Goal: Task Accomplishment & Management: Manage account settings

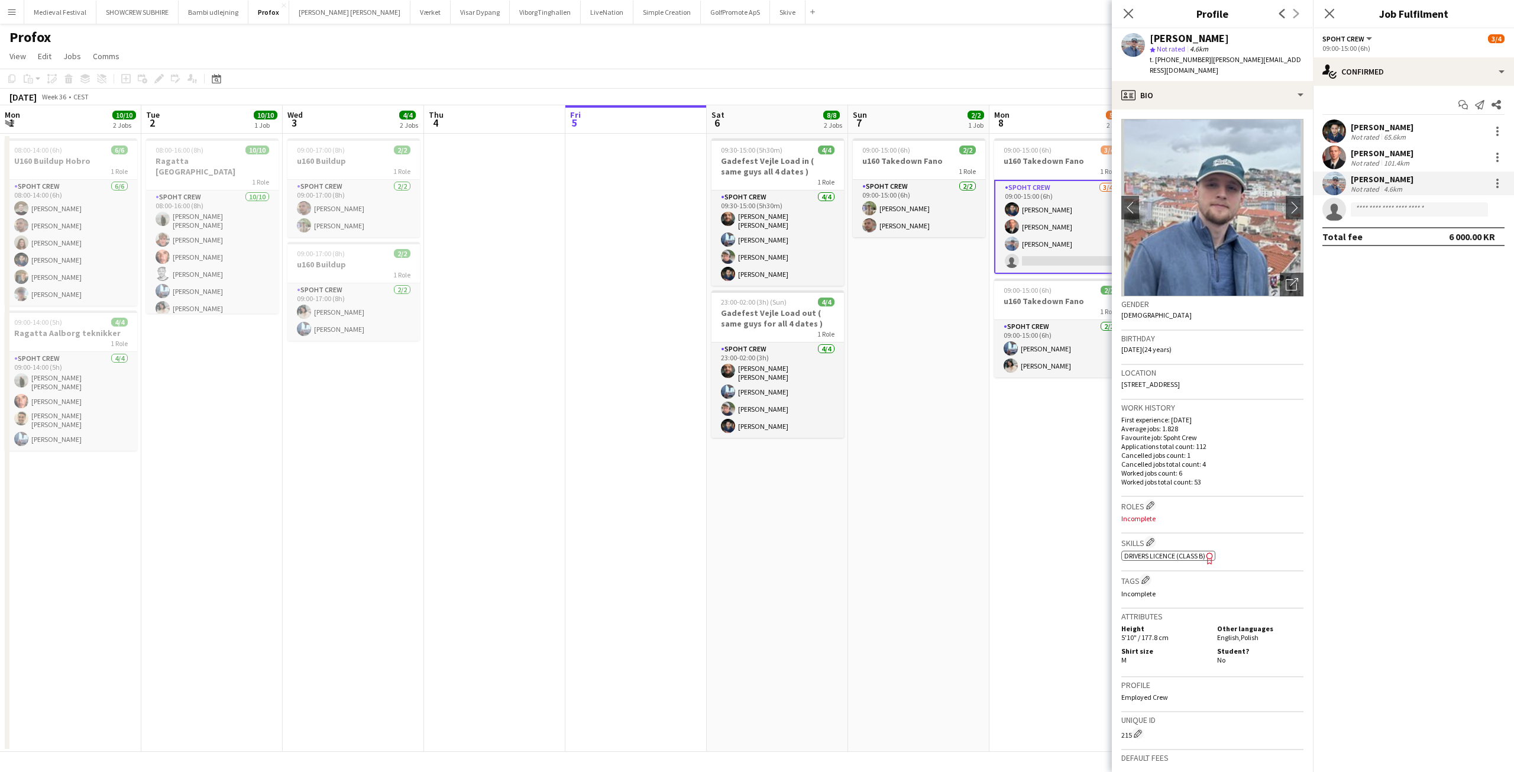
scroll to position [0, 407]
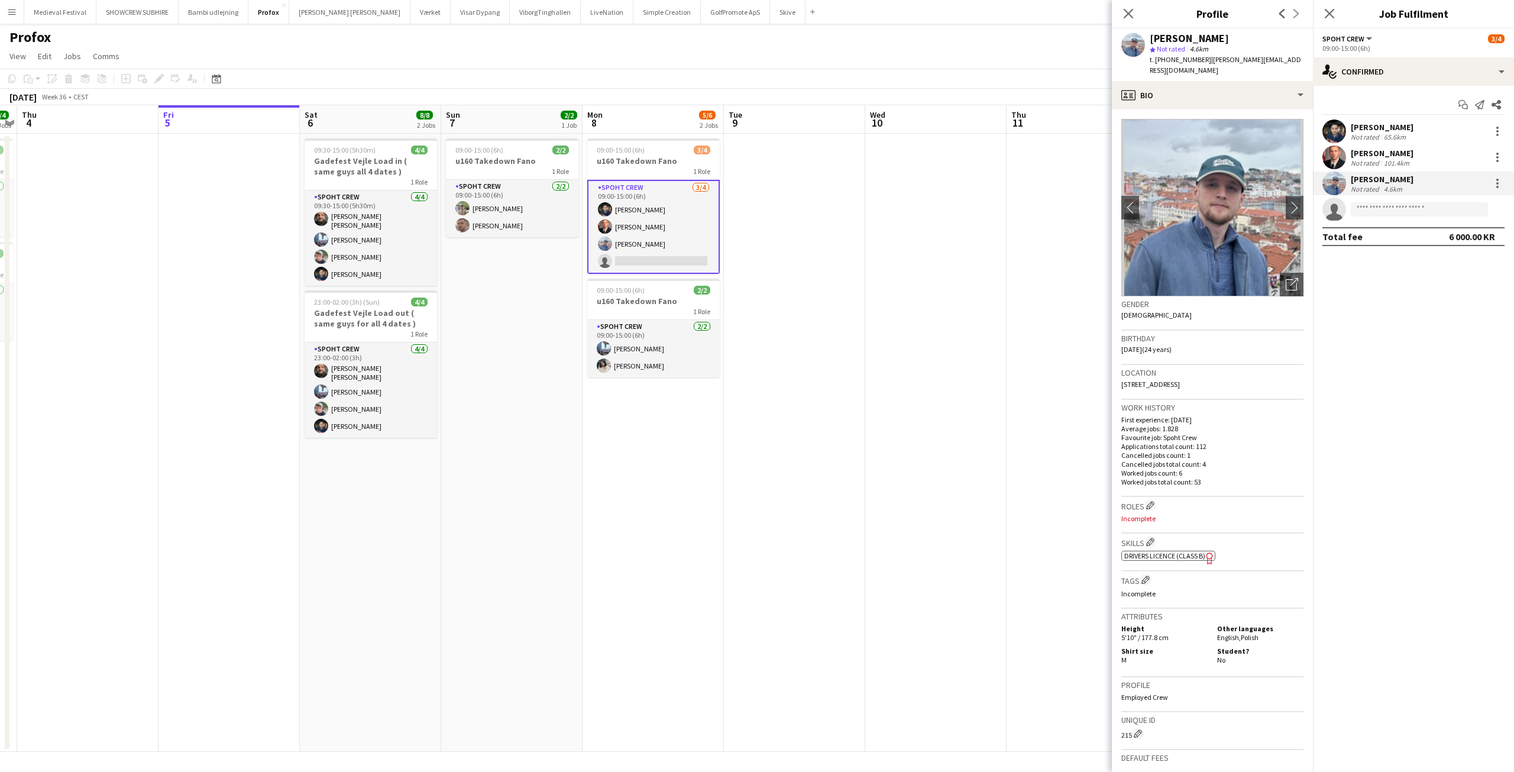
click at [777, 219] on app-date-cell at bounding box center [794, 443] width 141 height 618
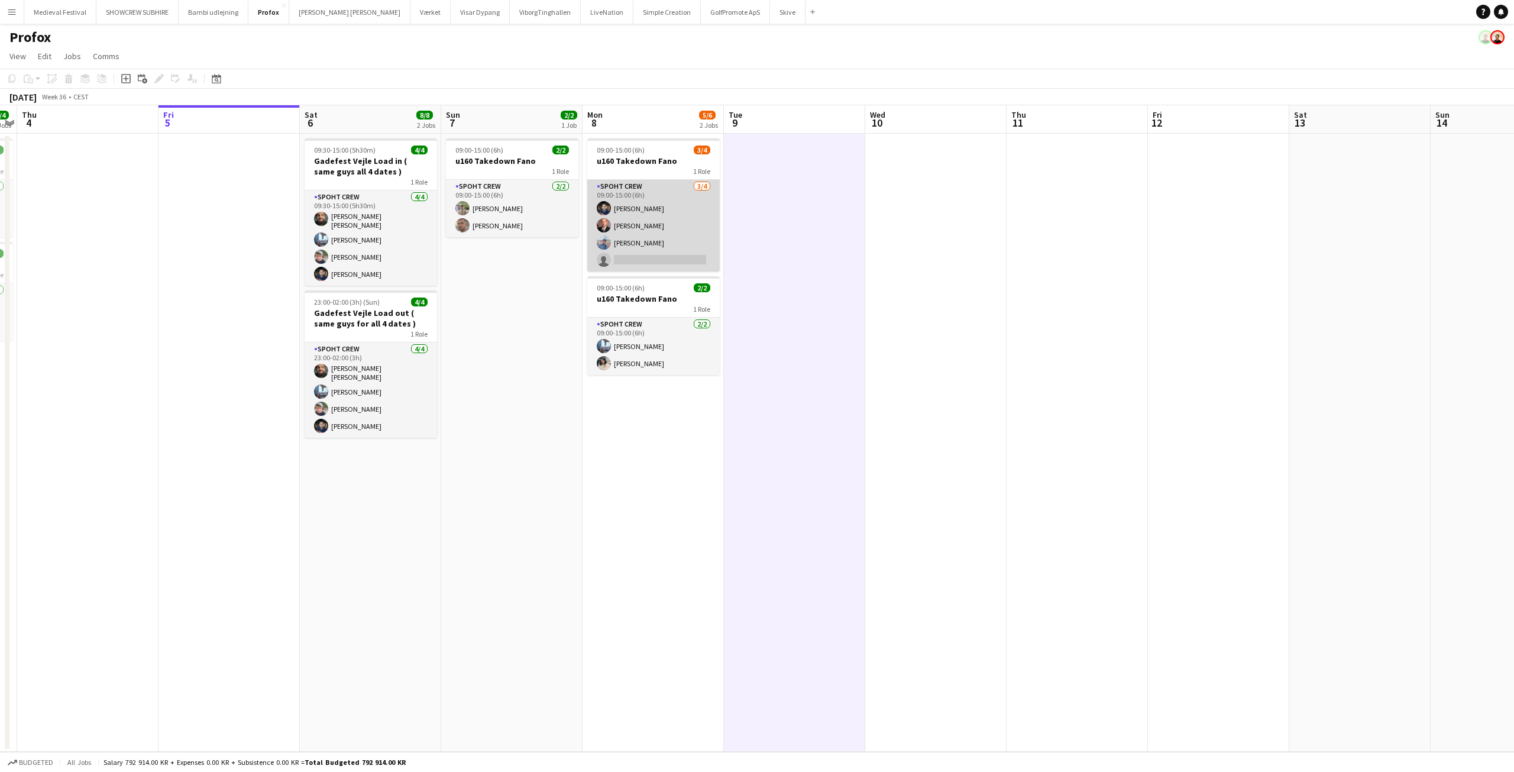
click at [671, 226] on app-card-role "Spoht Crew [DATE] 09:00-15:00 (6h) [PERSON_NAME] [PERSON_NAME] single-neutral-a…" at bounding box center [653, 226] width 132 height 92
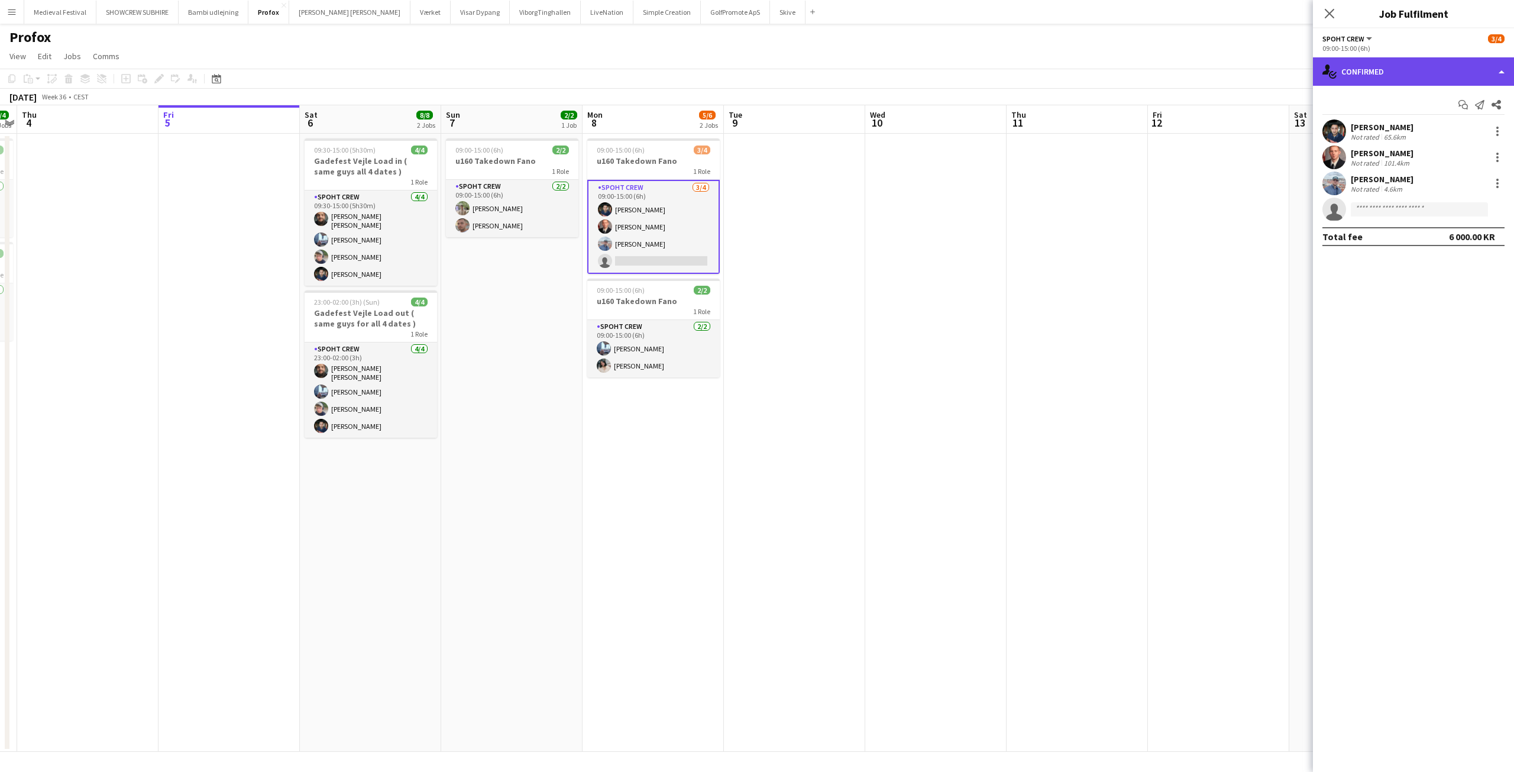
click at [1367, 83] on div "single-neutral-actions-check-2 Confirmed" at bounding box center [1413, 71] width 201 height 28
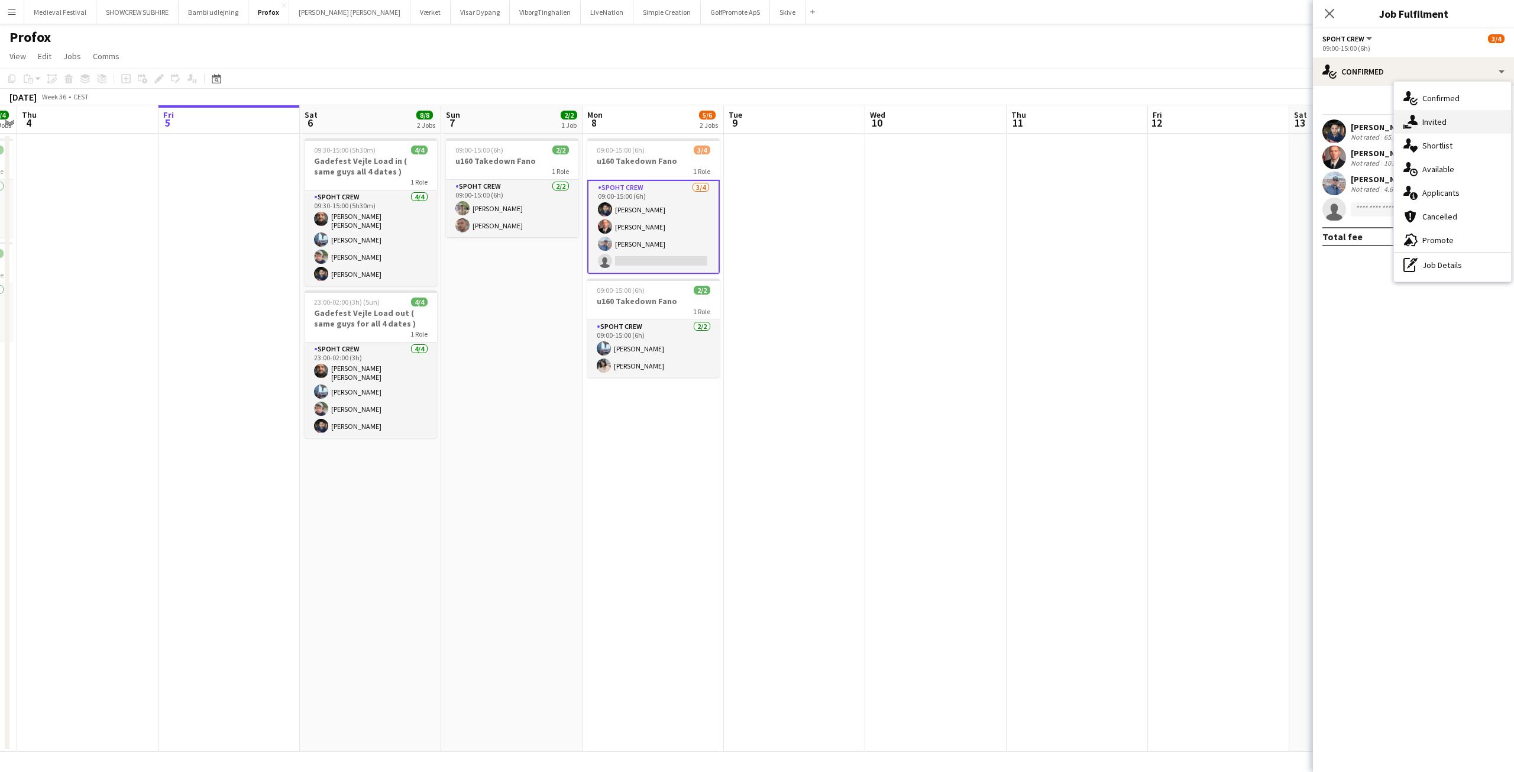
click at [1431, 112] on div "single-neutral-actions-share-1 Invited" at bounding box center [1452, 122] width 117 height 24
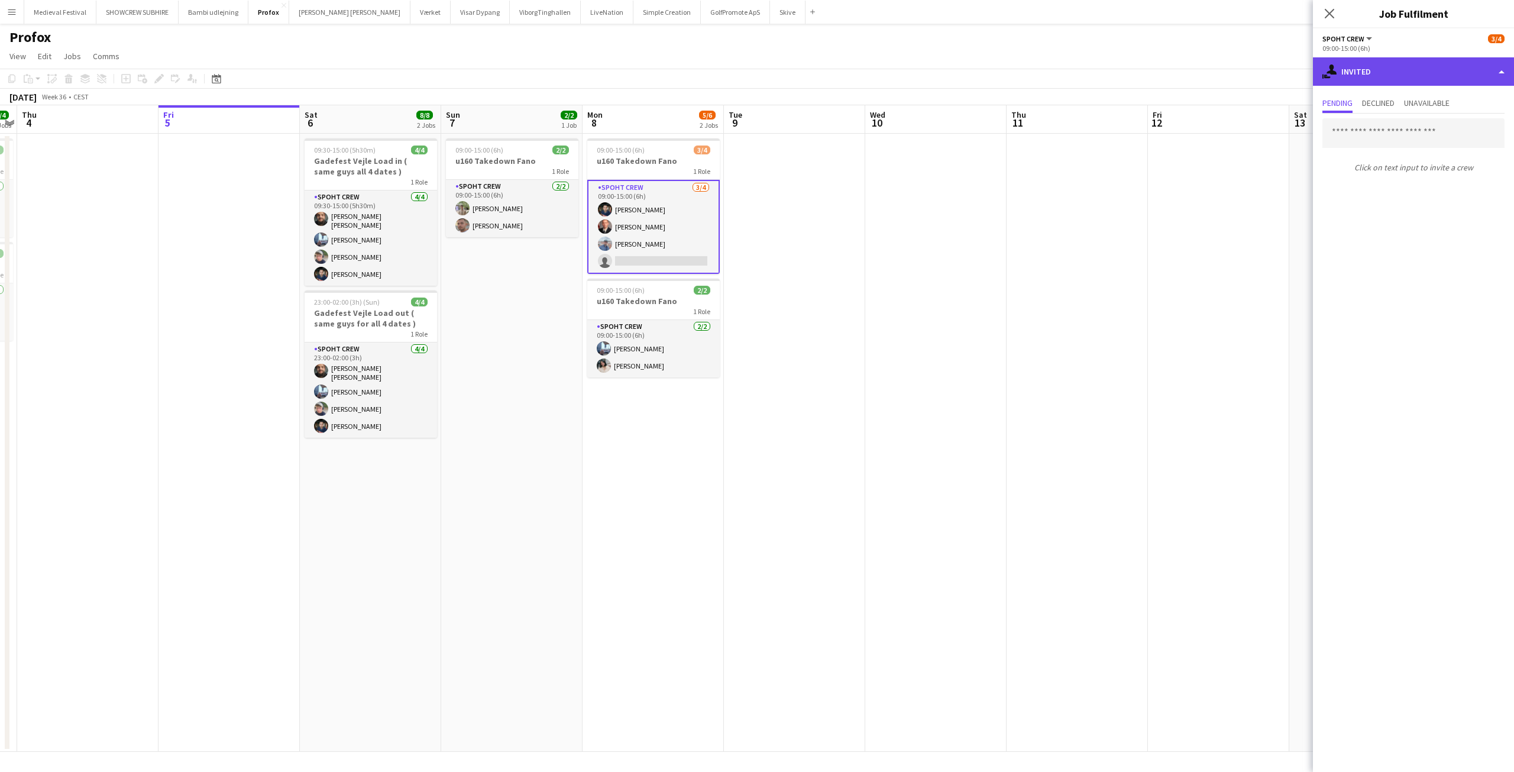
click at [1374, 69] on div "single-neutral-actions-share-1 Invited" at bounding box center [1413, 71] width 201 height 28
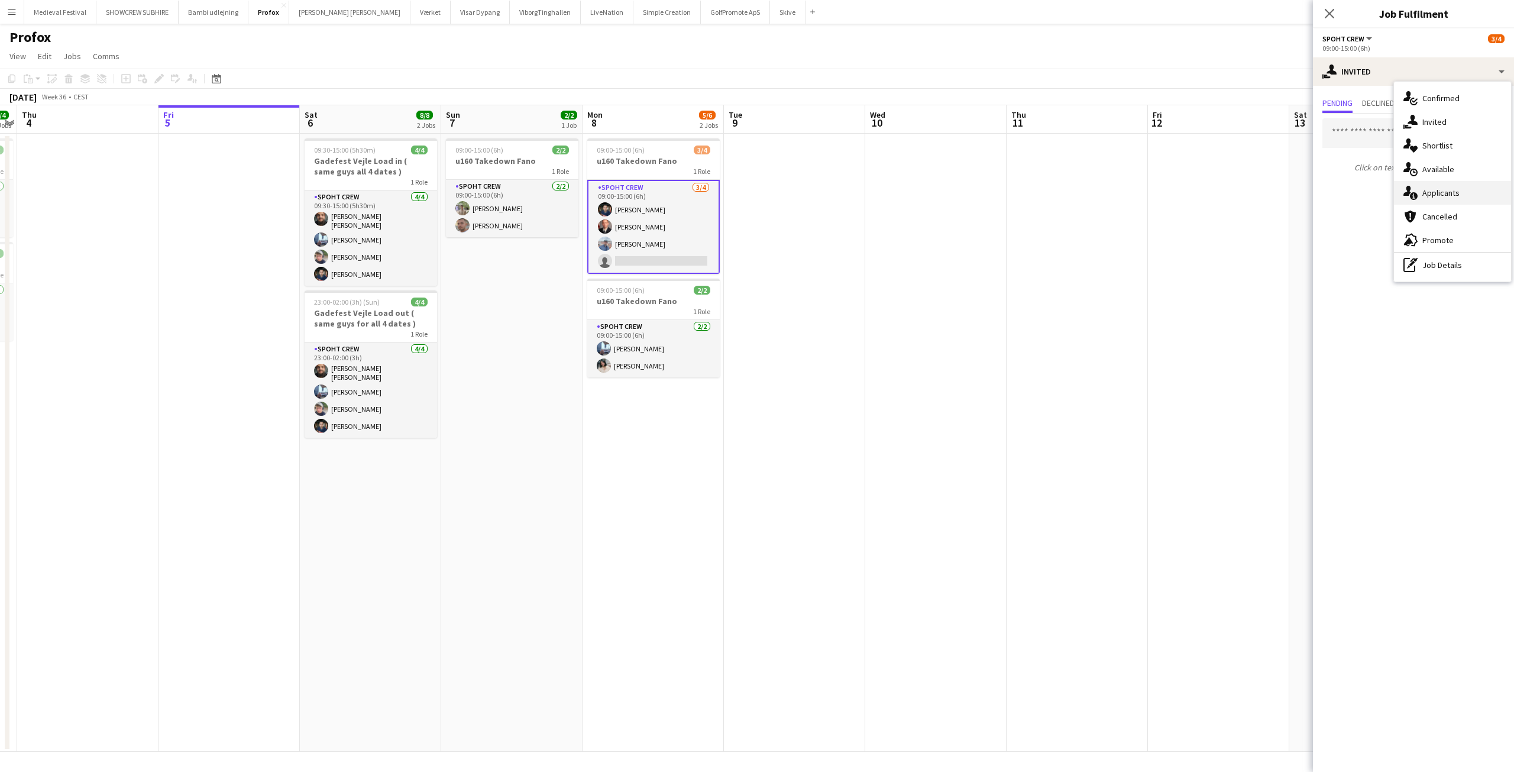
click at [1422, 197] on span "Applicants" at bounding box center [1440, 192] width 37 height 11
click at [1156, 203] on app-date-cell at bounding box center [1218, 443] width 141 height 618
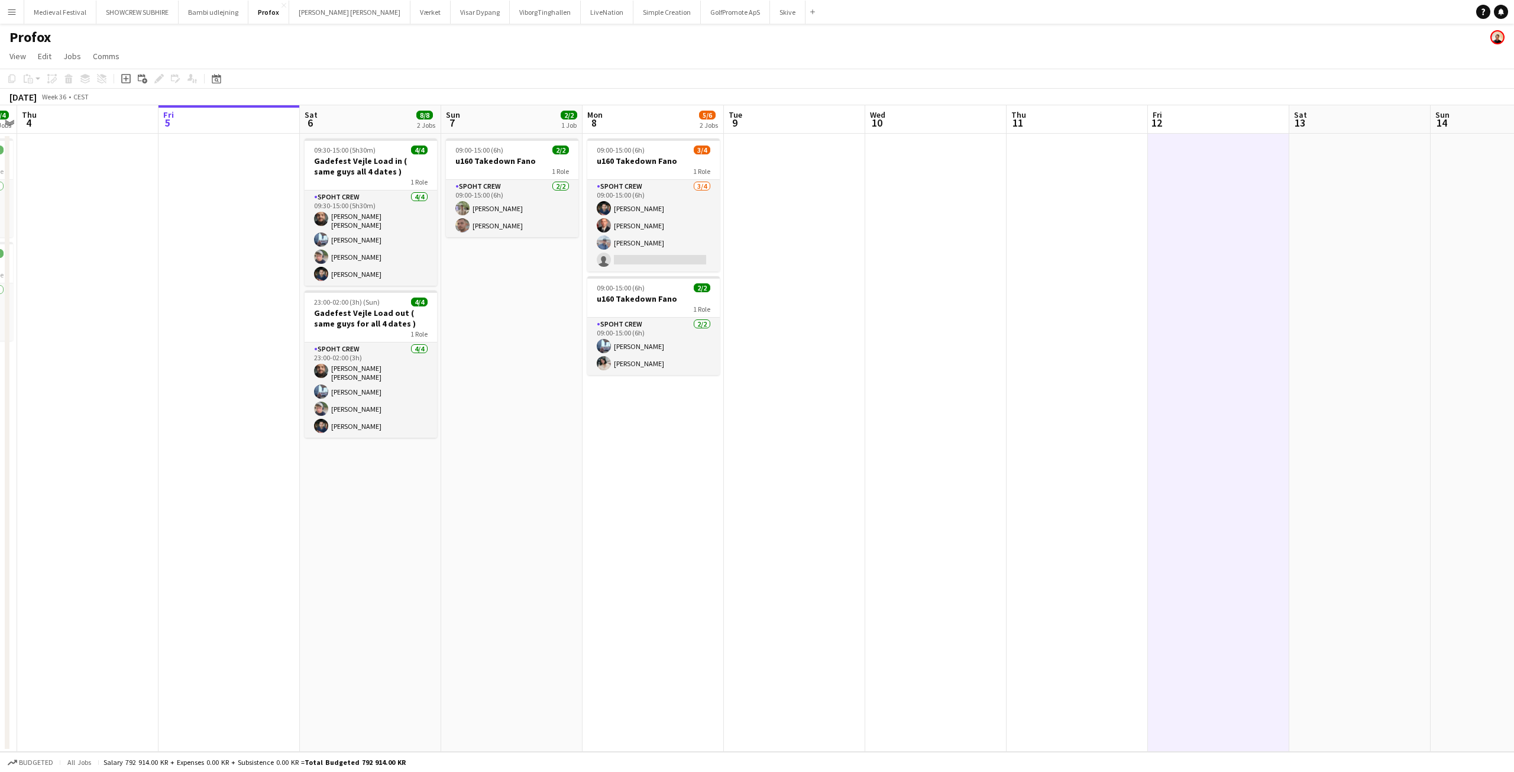
click at [9, 12] on app-icon "Menu" at bounding box center [11, 11] width 9 height 9
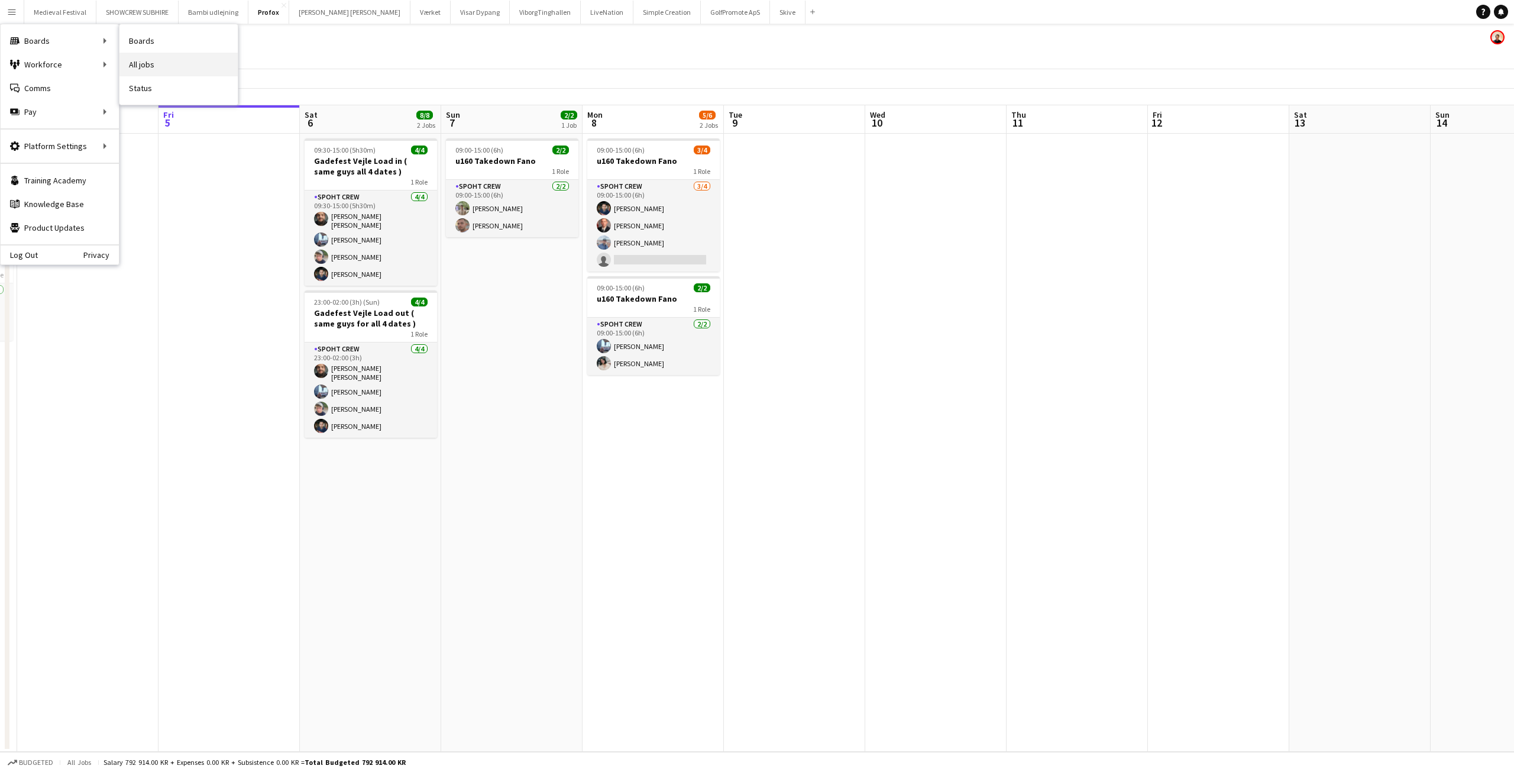
click at [155, 65] on link "All jobs" at bounding box center [178, 65] width 118 height 24
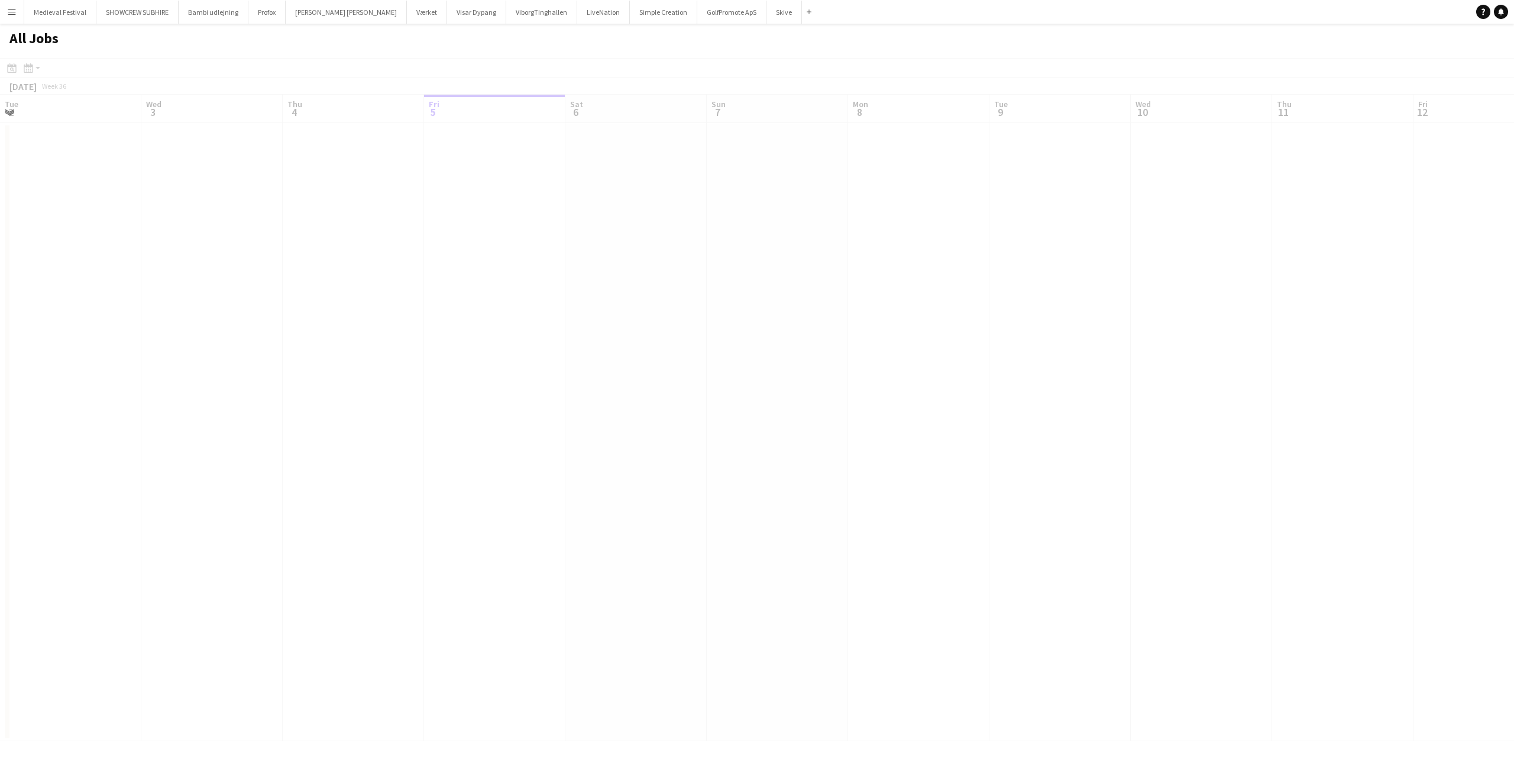
scroll to position [0, 283]
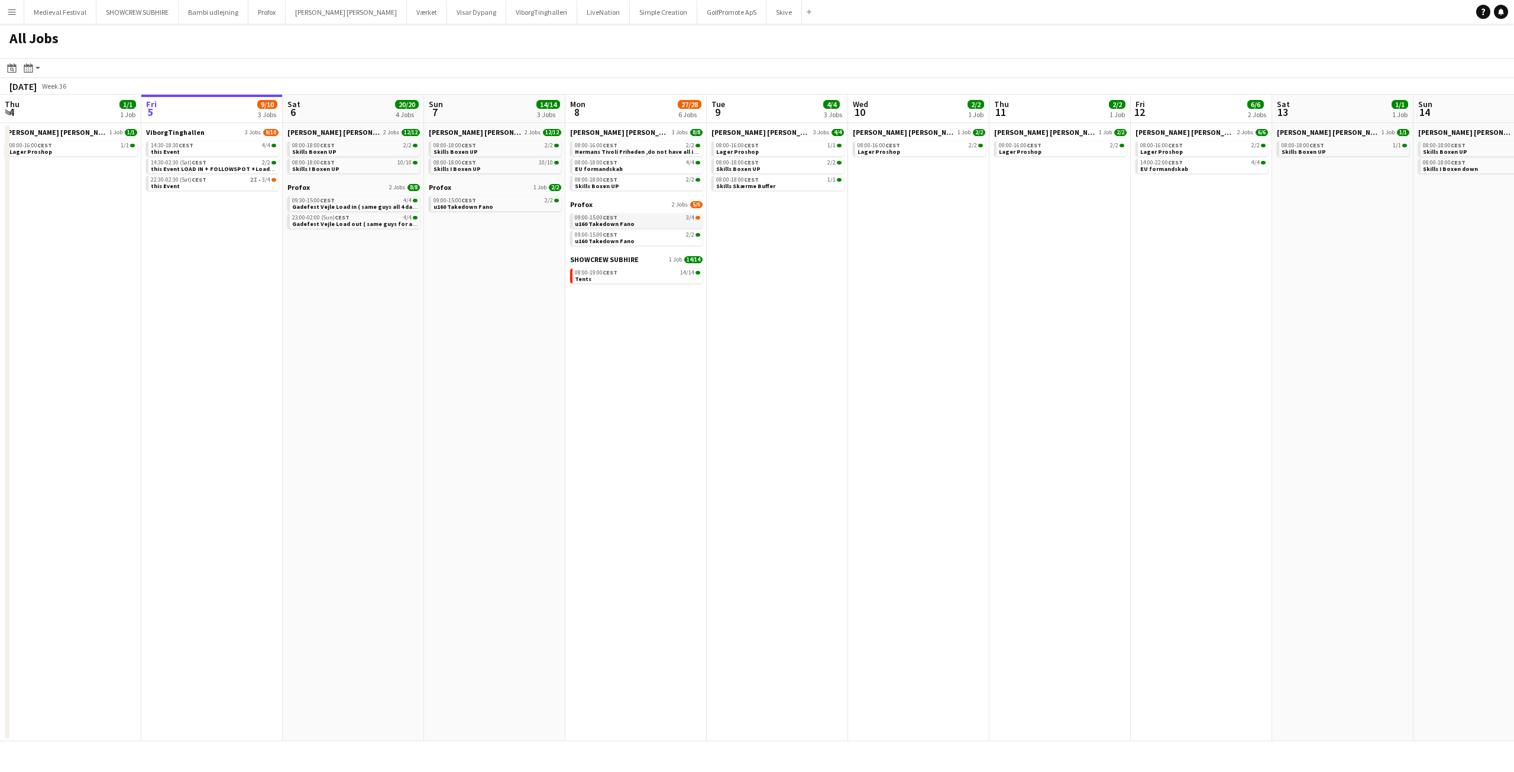
click at [644, 221] on link "09:00-15:00 CEST 3/4 u160 Takedown Fano" at bounding box center [637, 220] width 125 height 14
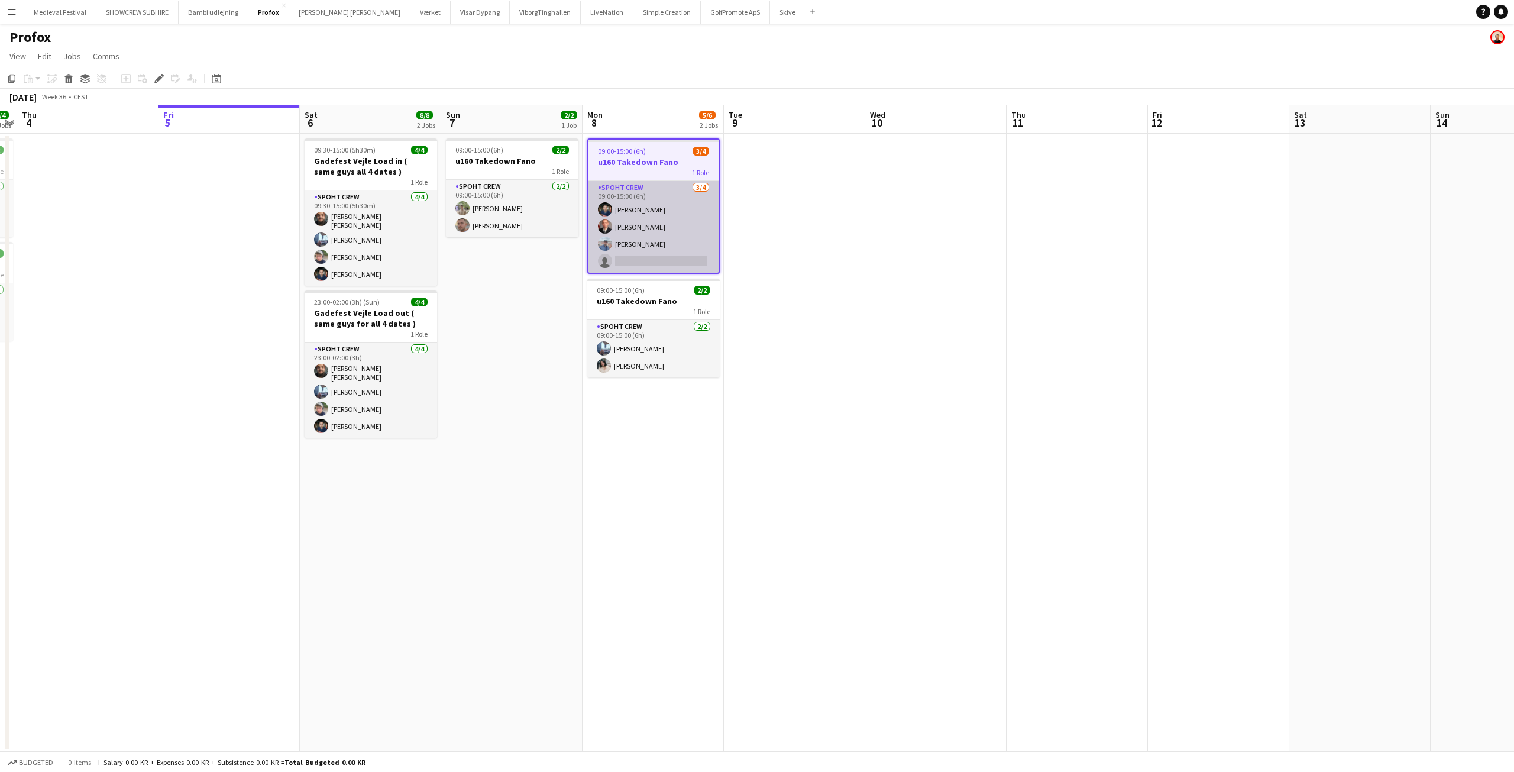
click at [696, 245] on app-card-role "Spoht Crew [DATE] 09:00-15:00 (6h) [PERSON_NAME] [PERSON_NAME] single-neutral-a…" at bounding box center [653, 227] width 130 height 92
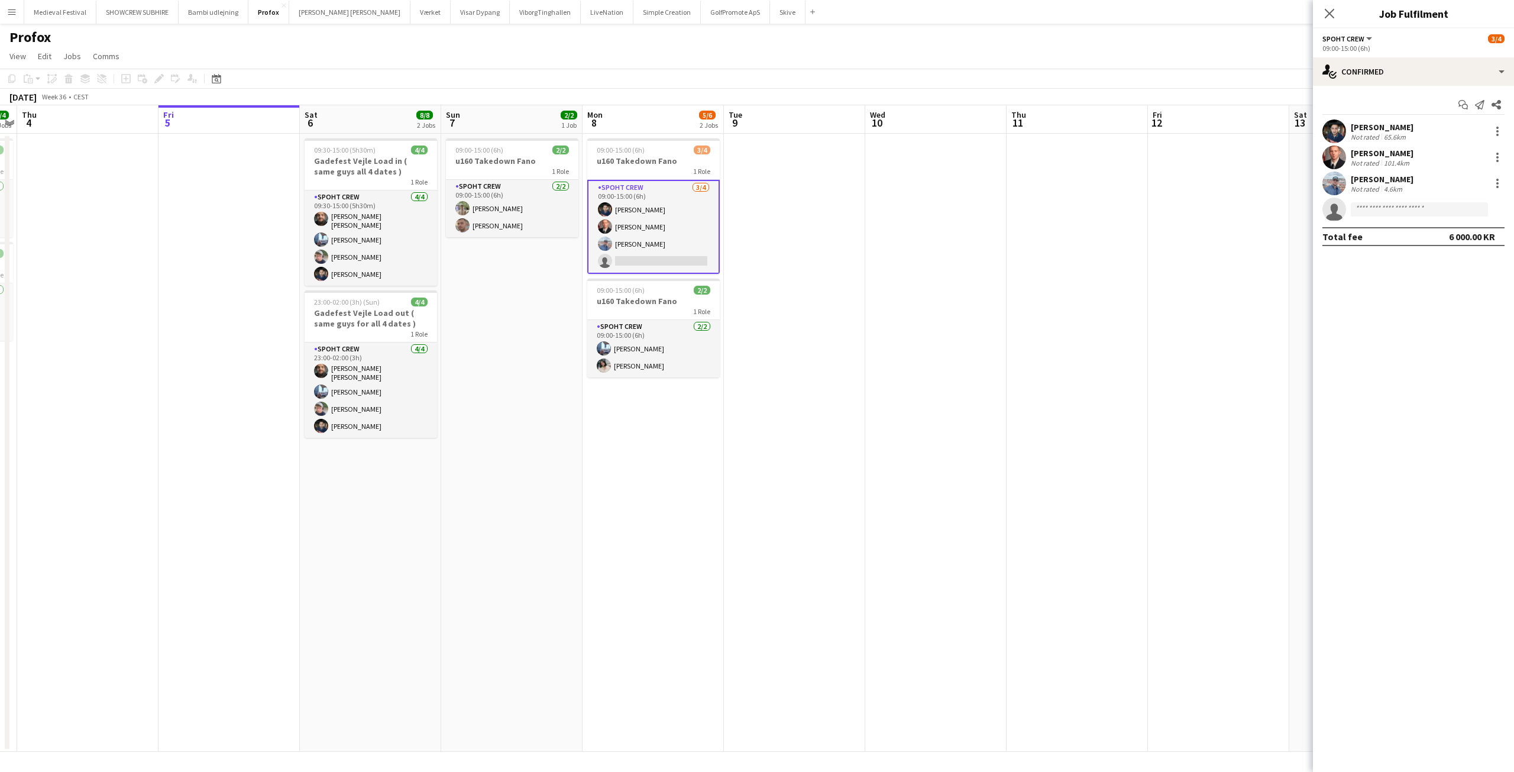
click at [821, 280] on app-date-cell at bounding box center [794, 443] width 141 height 618
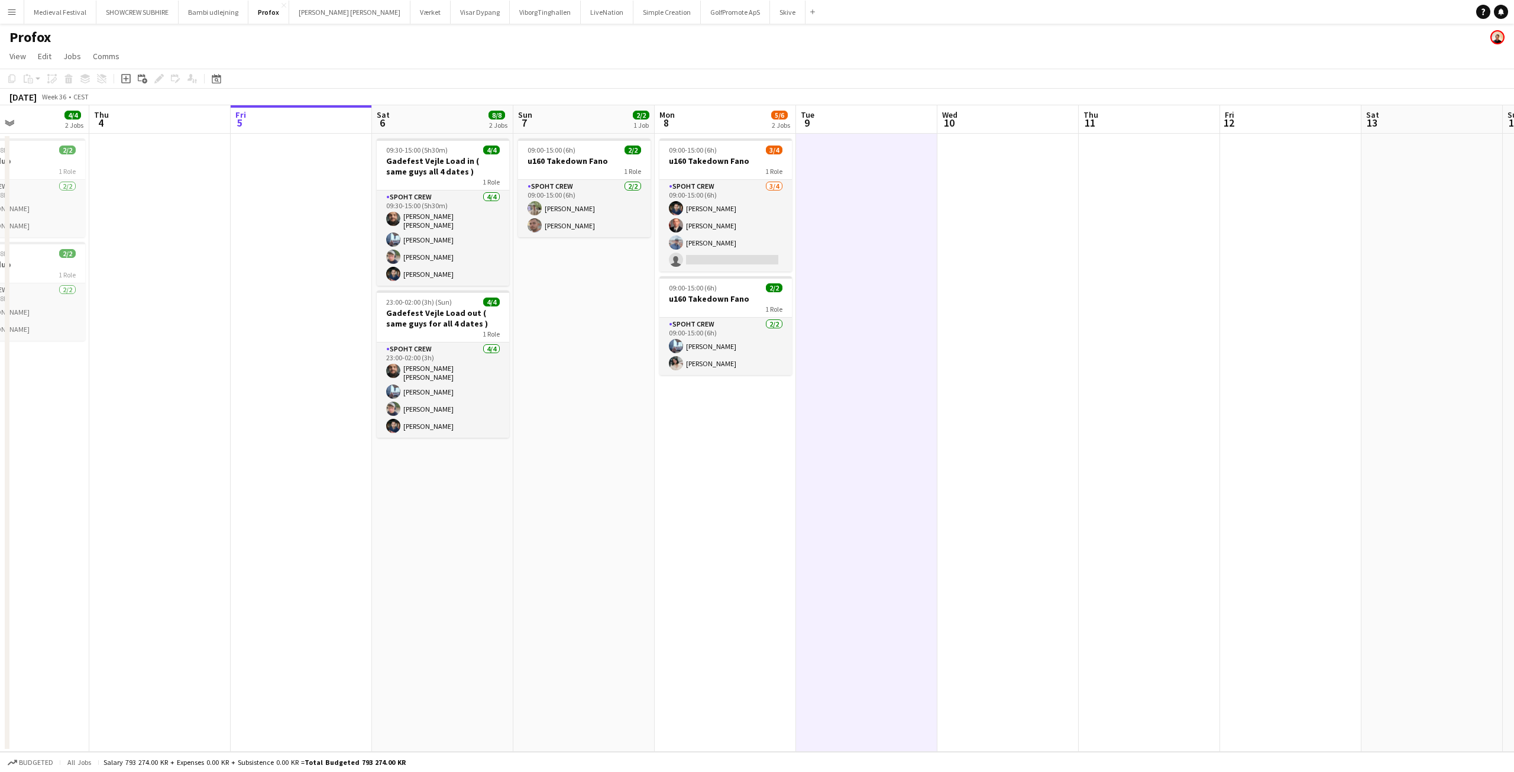
drag, startPoint x: 526, startPoint y: 355, endPoint x: 720, endPoint y: 381, distance: 195.7
click at [718, 381] on app-calendar-viewport "Mon 1 10/10 2 Jobs Tue 2 10/10 1 Job Wed 3 4/4 2 Jobs Thu 4 Fri 5 Sat 6 8/8 2 J…" at bounding box center [757, 428] width 1514 height 646
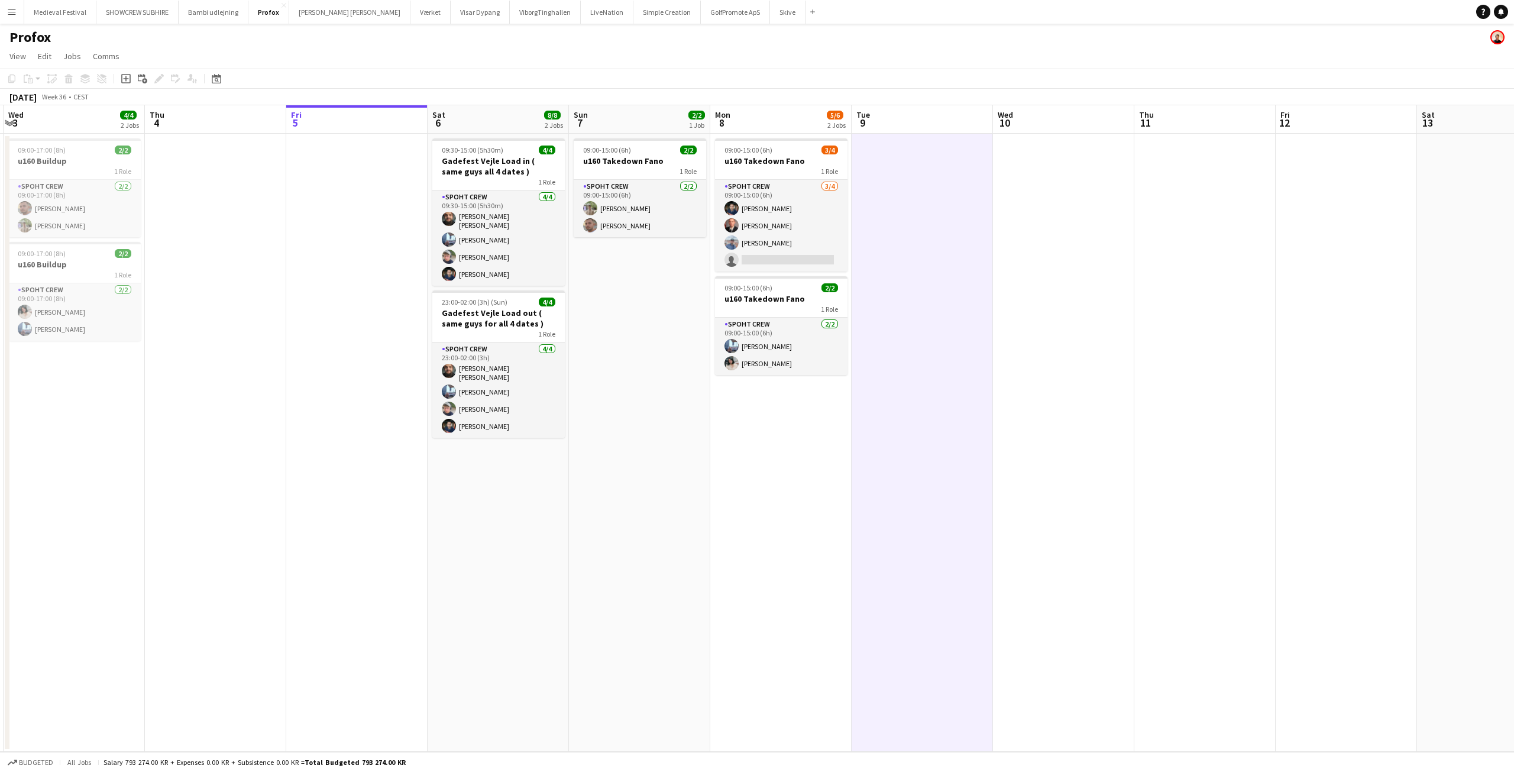
drag, startPoint x: 977, startPoint y: 246, endPoint x: 745, endPoint y: 278, distance: 234.5
click at [776, 282] on app-calendar-viewport "Sun 31 10/10 2 Jobs Mon 1 10/10 2 Jobs Tue 2 10/10 1 Job Wed 3 4/4 2 Jobs Thu 4…" at bounding box center [757, 428] width 1514 height 646
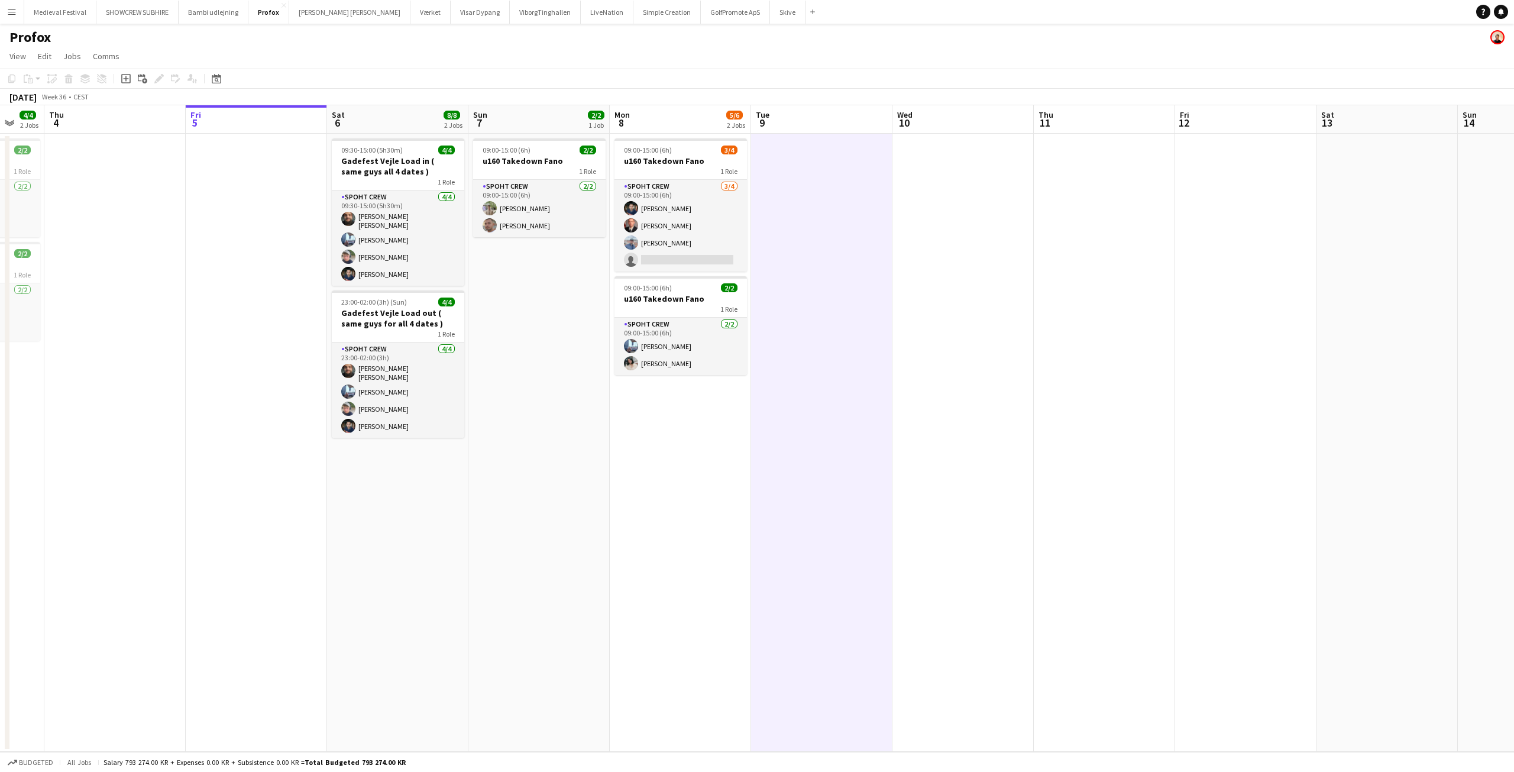
drag, startPoint x: 513, startPoint y: 394, endPoint x: 880, endPoint y: 417, distance: 367.3
click at [793, 411] on app-calendar-viewport "Mon 1 10/10 2 Jobs Tue 2 10/10 1 Job Wed 3 4/4 2 Jobs Thu 4 Fri 5 Sat 6 8/8 2 J…" at bounding box center [757, 428] width 1514 height 646
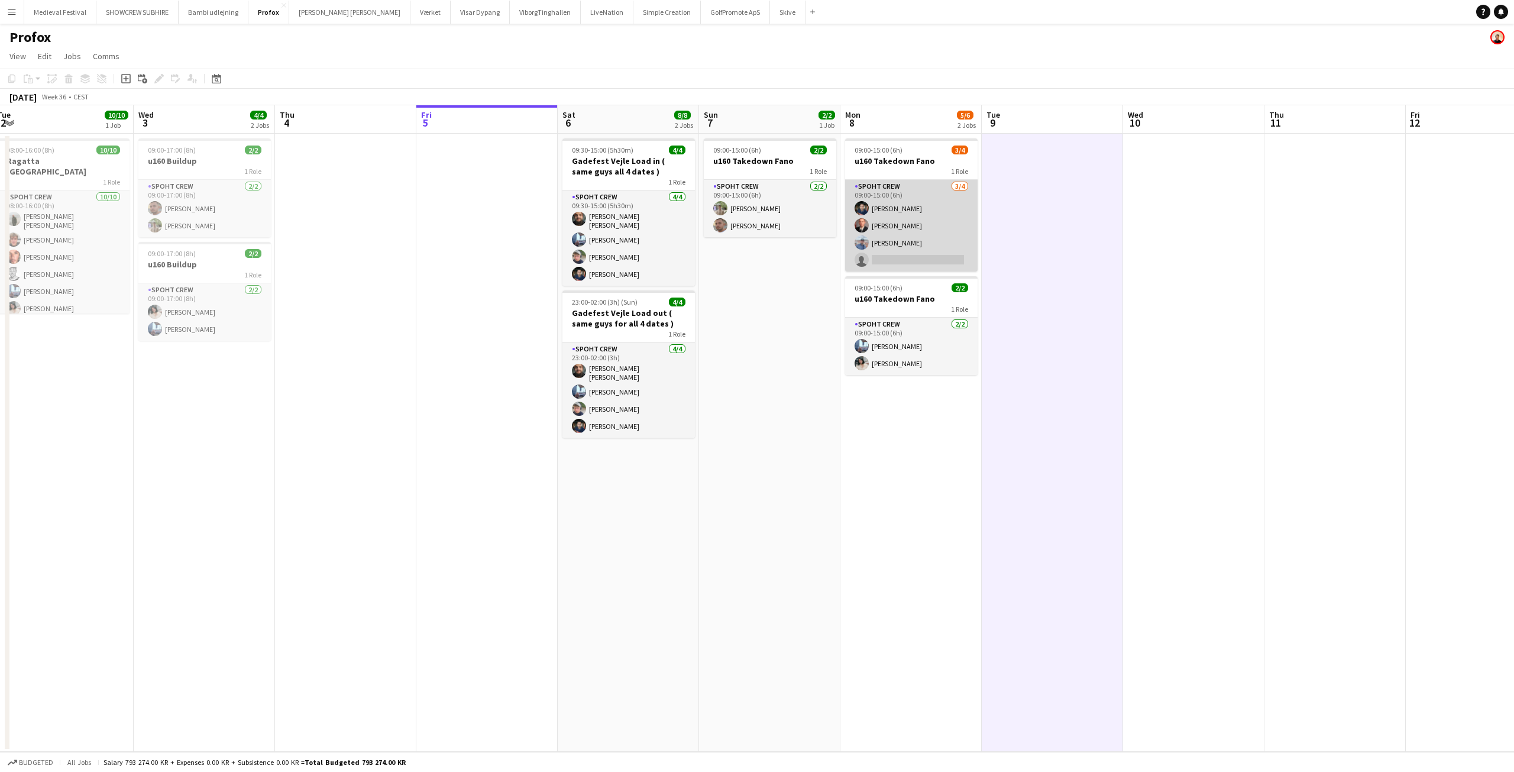
click at [893, 226] on app-card-role "Spoht Crew [DATE] 09:00-15:00 (6h) [PERSON_NAME] [PERSON_NAME] single-neutral-a…" at bounding box center [911, 226] width 132 height 92
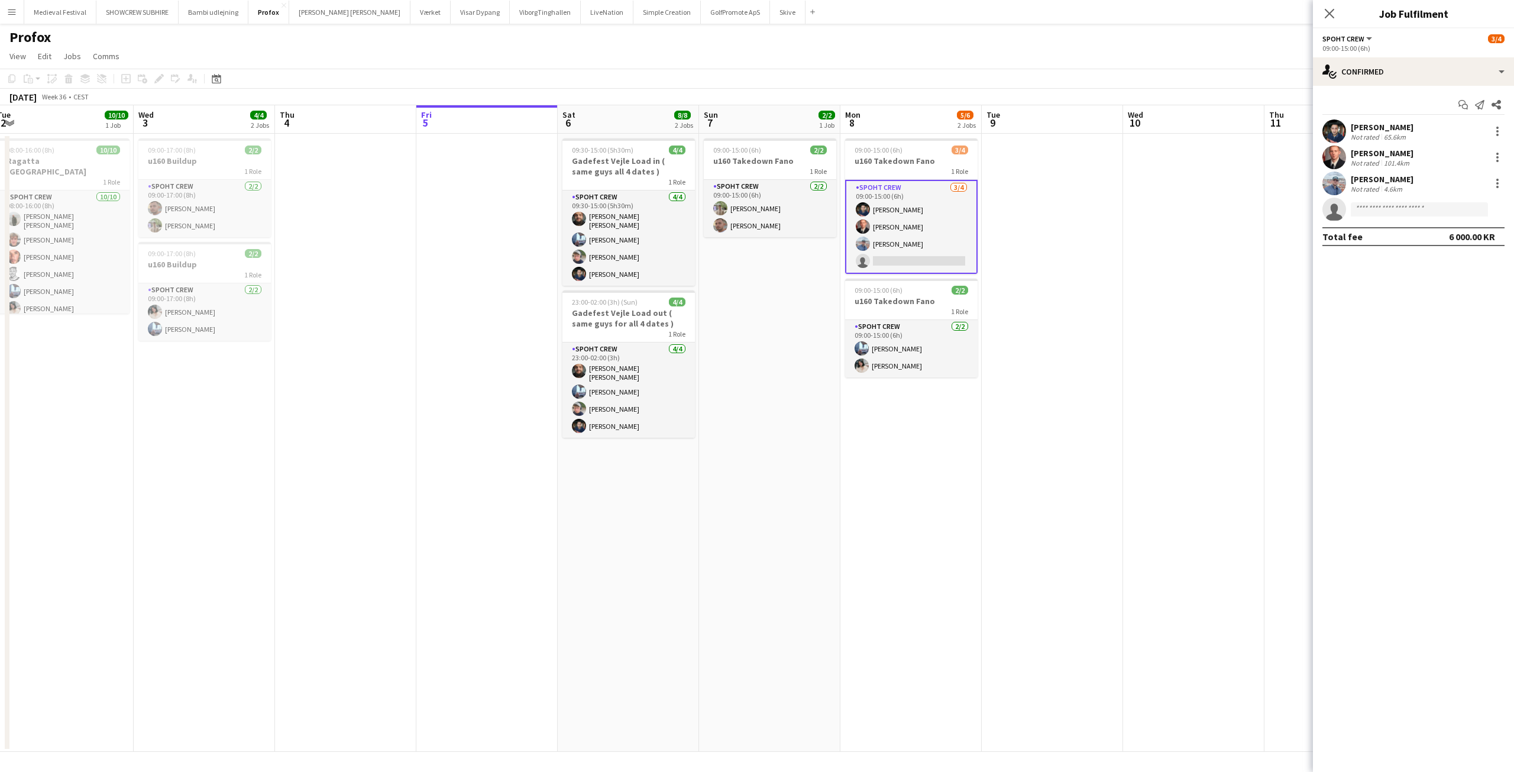
click at [1362, 128] on div "[PERSON_NAME]" at bounding box center [1381, 127] width 63 height 11
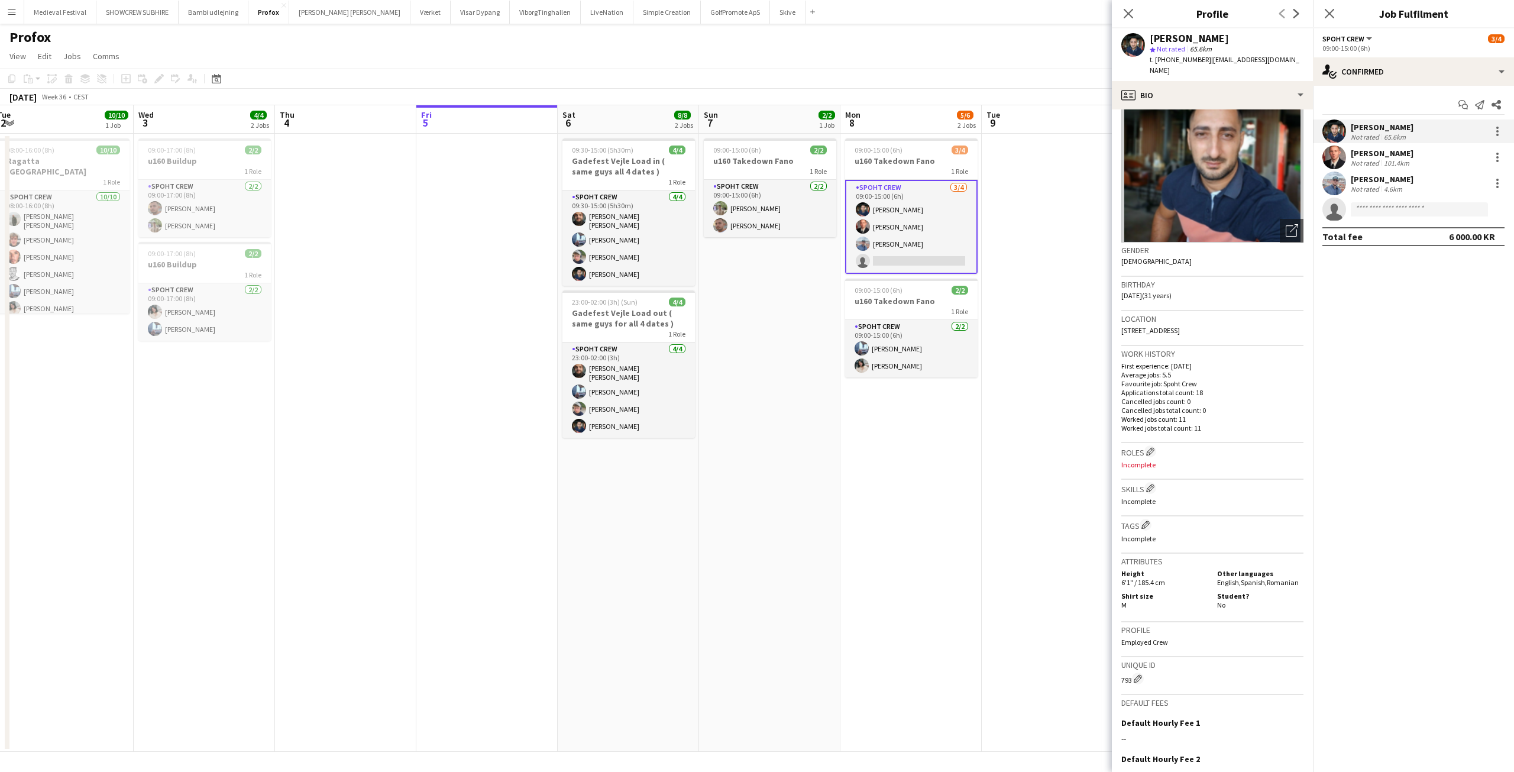
scroll to position [0, 0]
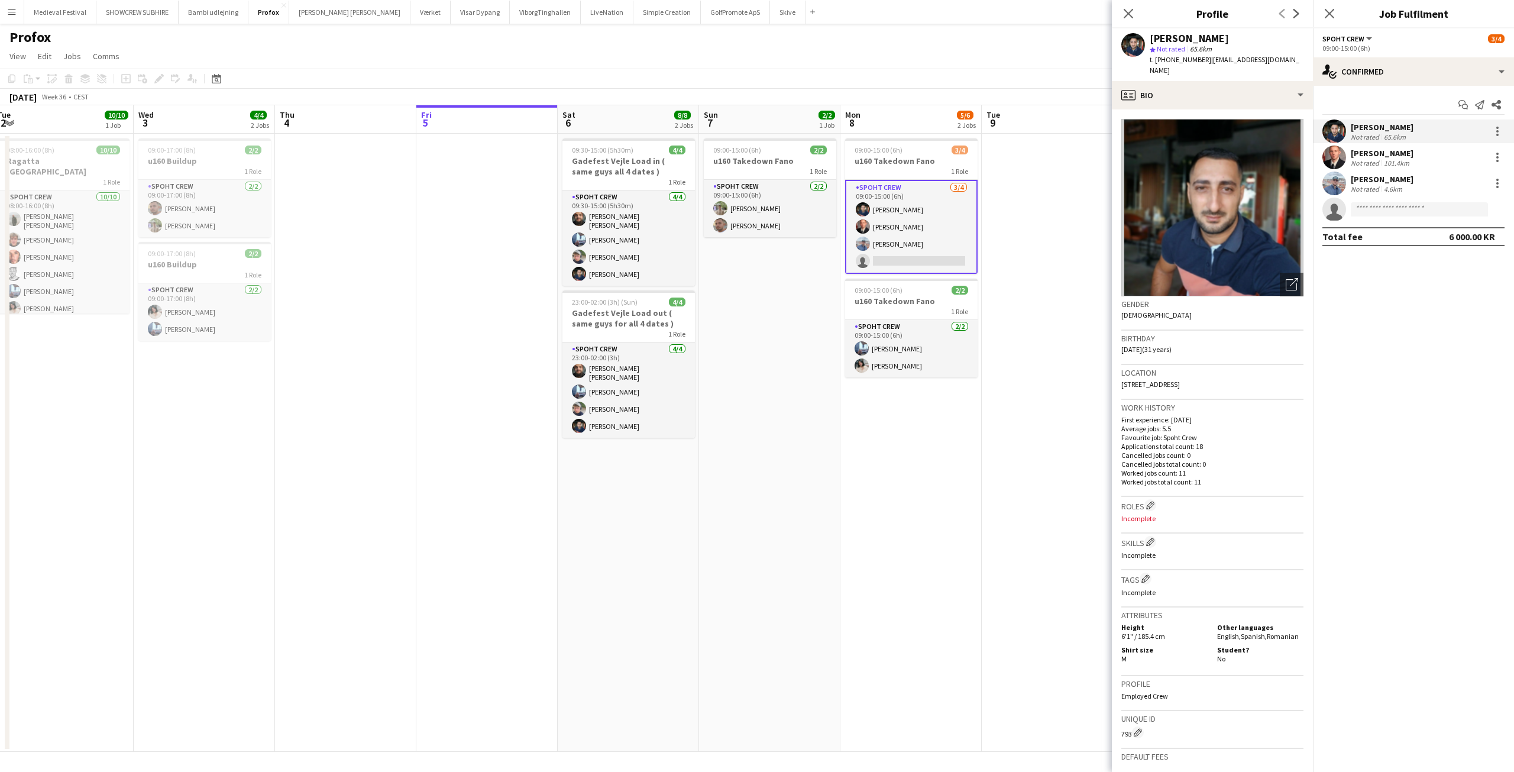
click at [1373, 156] on div "[PERSON_NAME]" at bounding box center [1381, 153] width 63 height 11
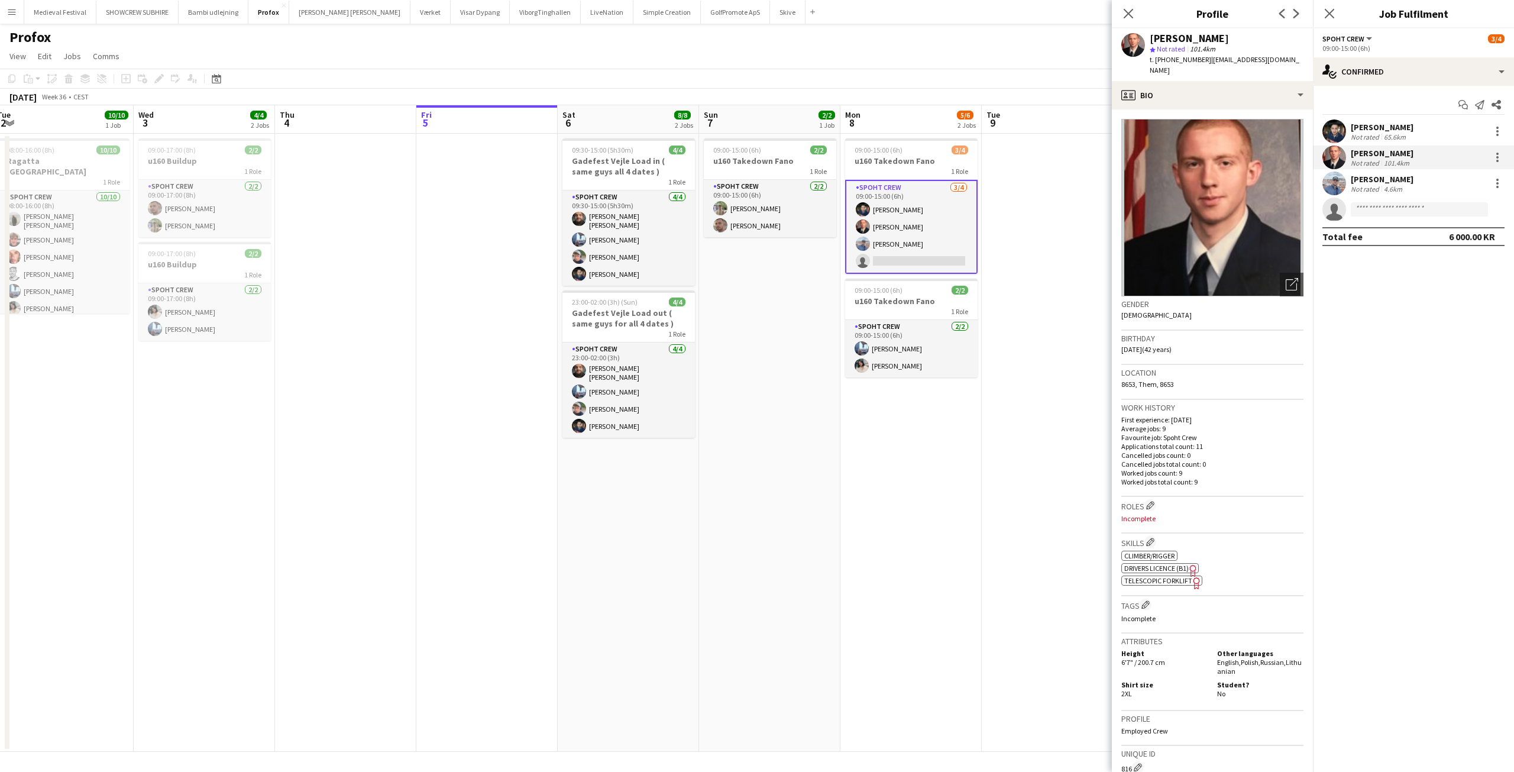
click at [1392, 166] on div "101.4km" at bounding box center [1396, 162] width 30 height 9
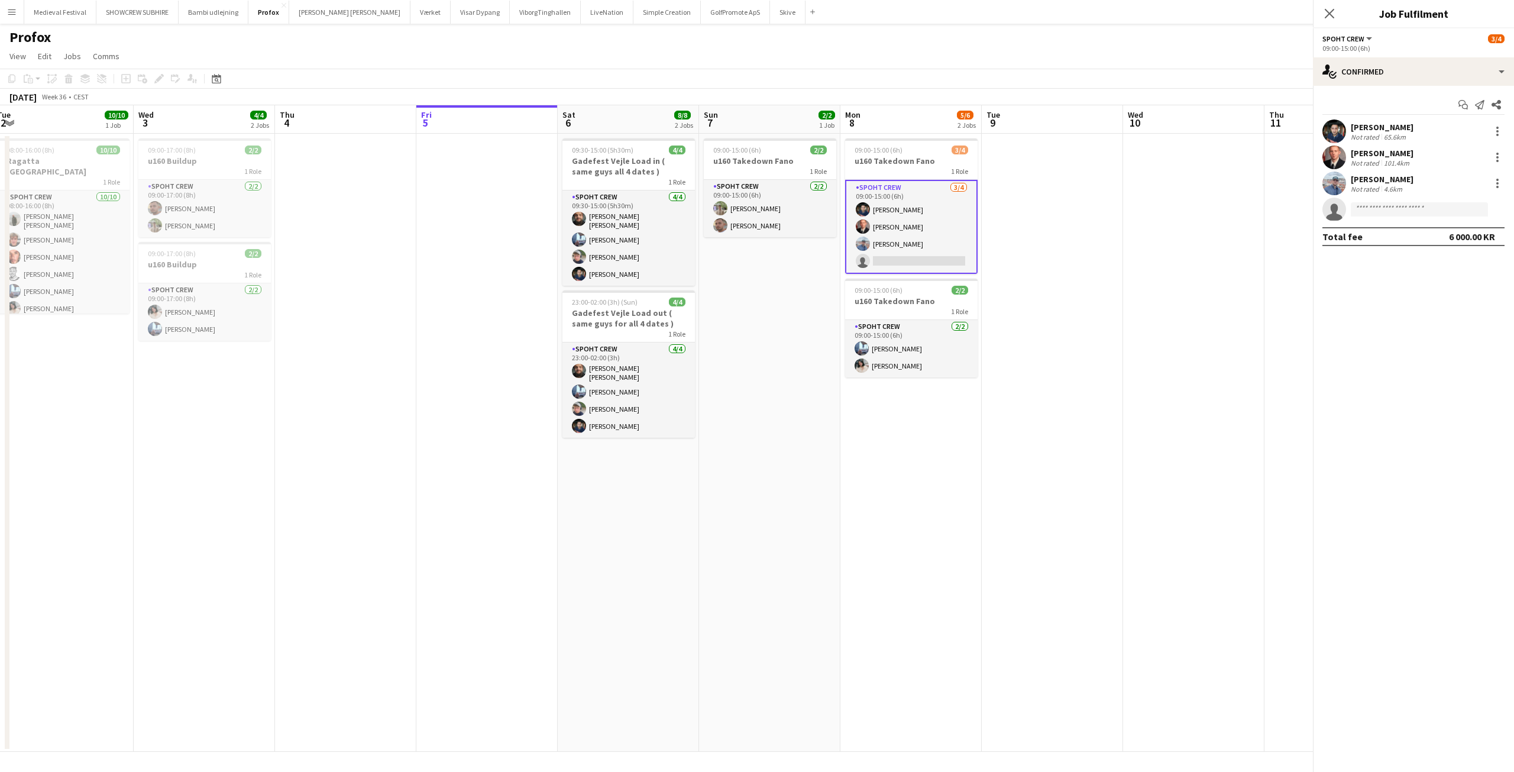
click at [1376, 184] on div "Not rated" at bounding box center [1365, 188] width 31 height 9
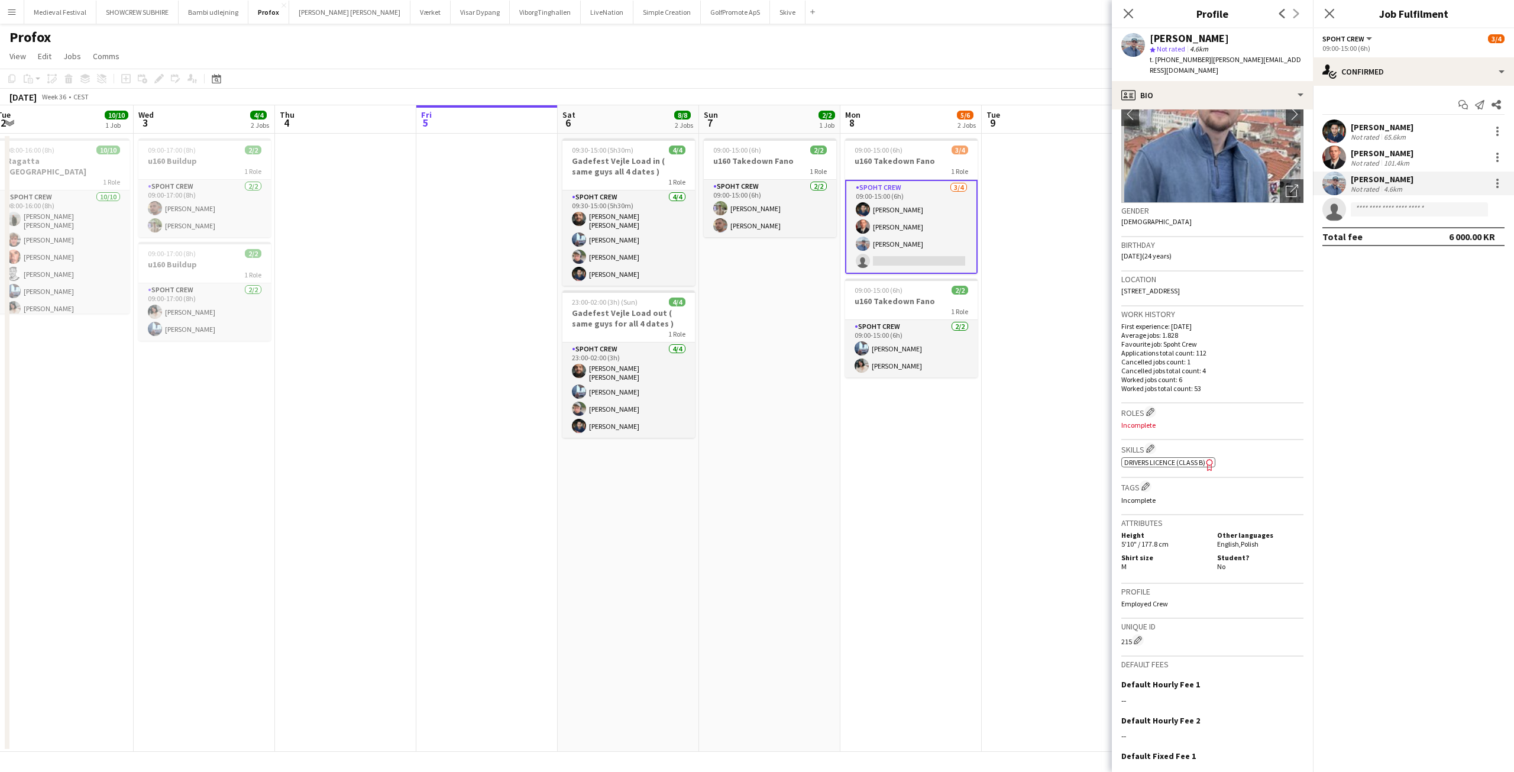
scroll to position [176, 0]
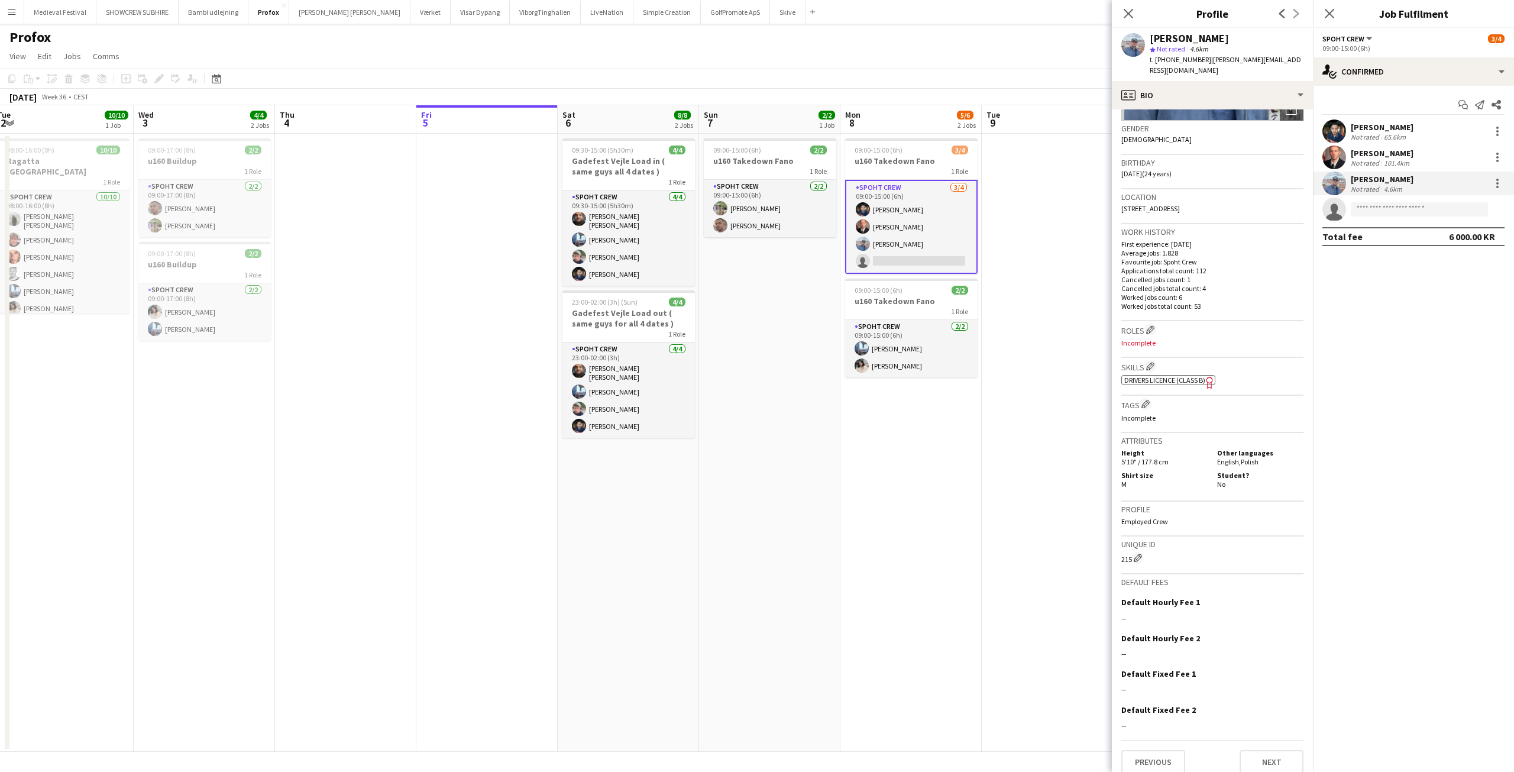
click at [1055, 290] on app-date-cell at bounding box center [1051, 443] width 141 height 618
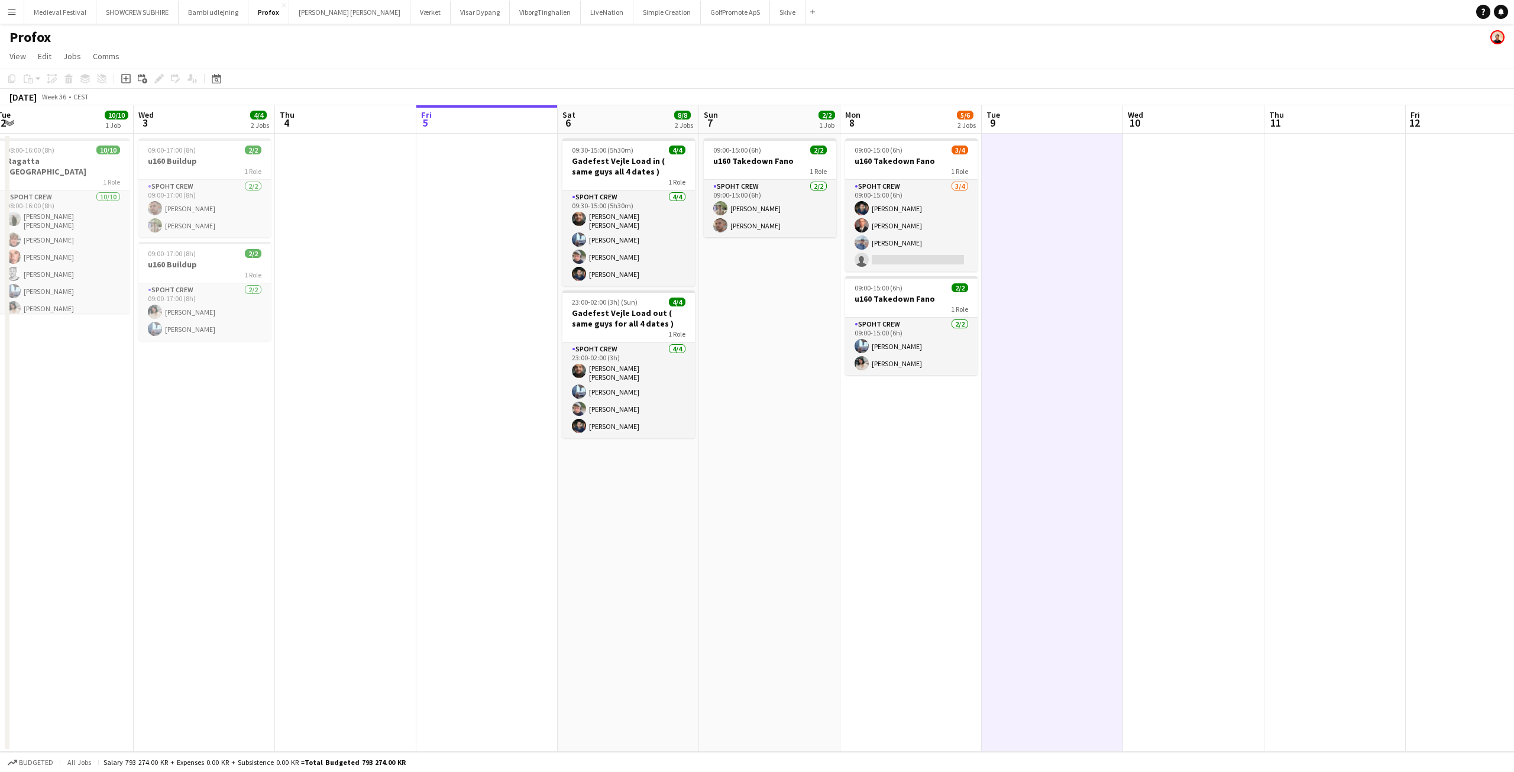
click at [749, 287] on app-date-cell "09:00-15:00 (6h) 2/2 u160 Takedown Fano 1 Role Spoht Crew 2/2 09:00-15:00 (6h) …" at bounding box center [769, 443] width 141 height 618
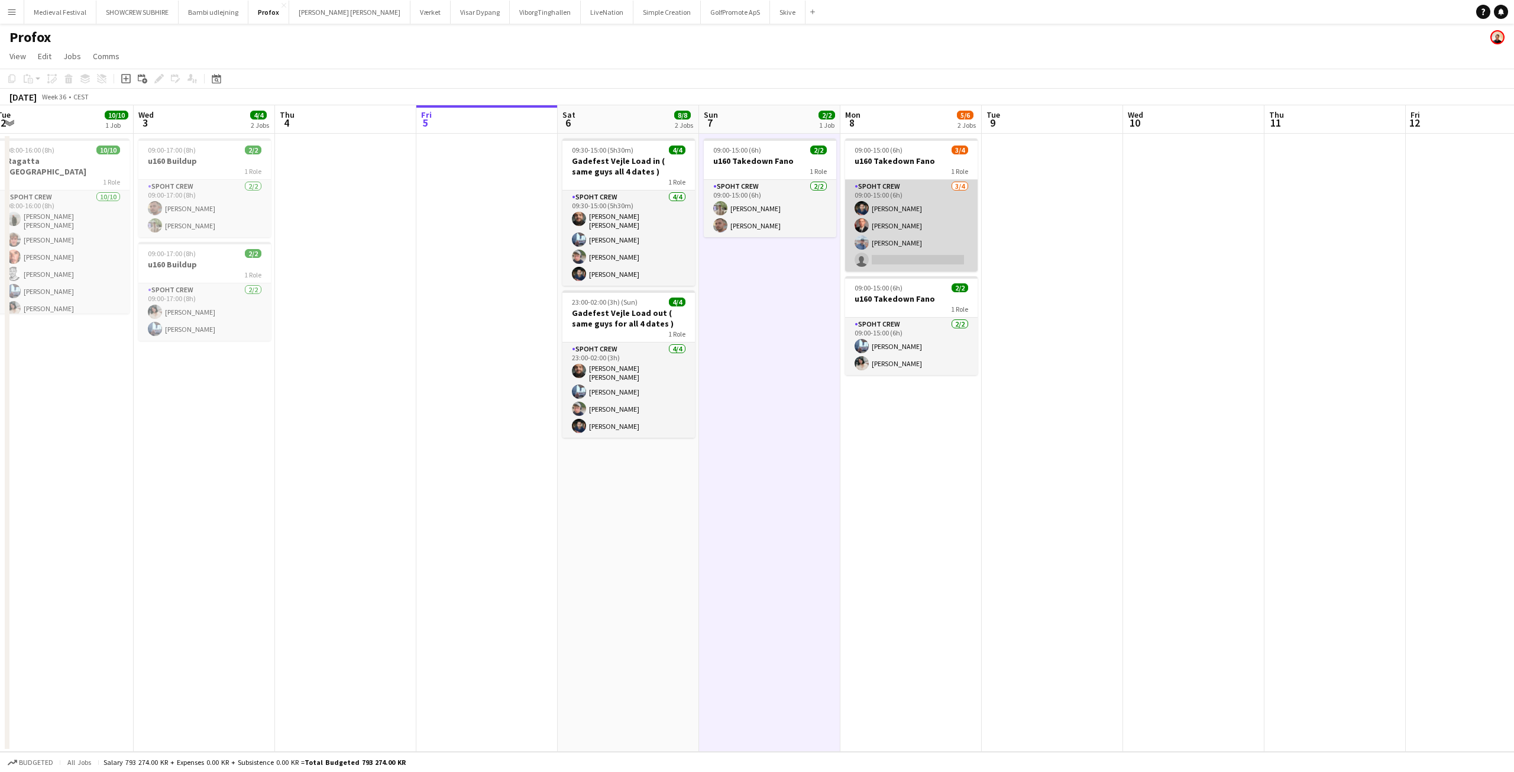
click at [897, 229] on app-card-role "Spoht Crew [DATE] 09:00-15:00 (6h) [PERSON_NAME] [PERSON_NAME] single-neutral-a…" at bounding box center [911, 226] width 132 height 92
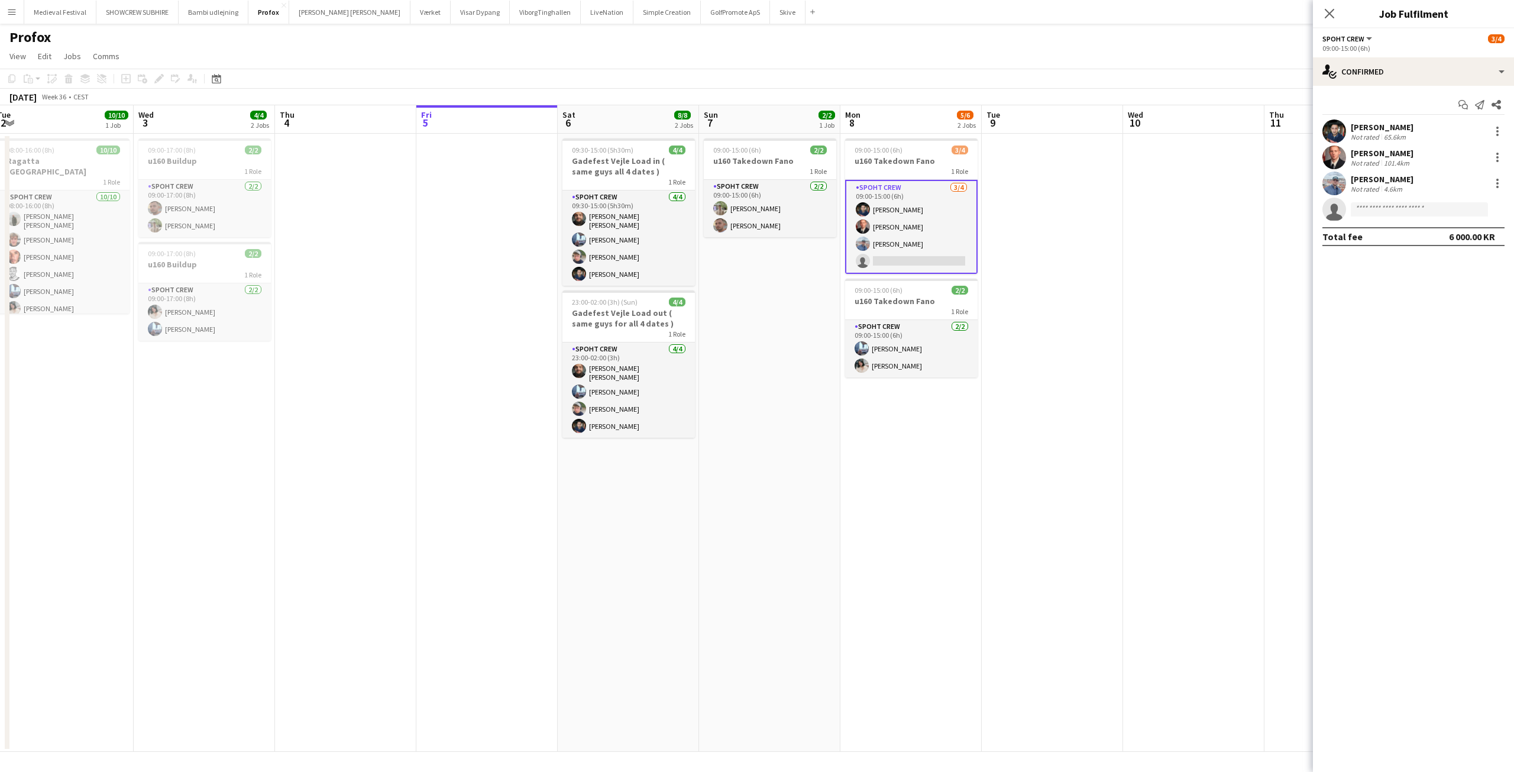
click at [1379, 141] on div "Not rated" at bounding box center [1365, 136] width 31 height 9
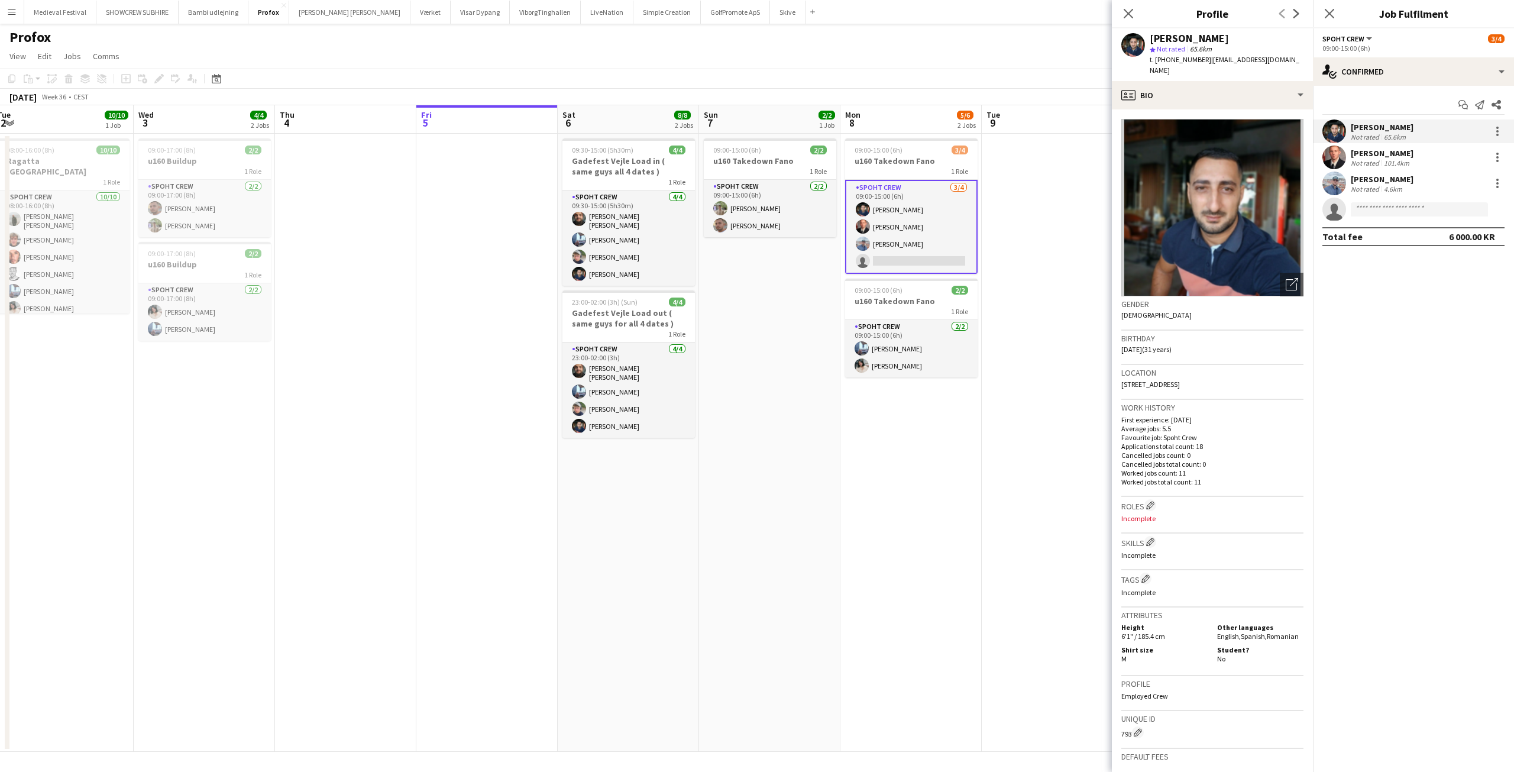
click at [1035, 335] on app-date-cell at bounding box center [1051, 443] width 141 height 618
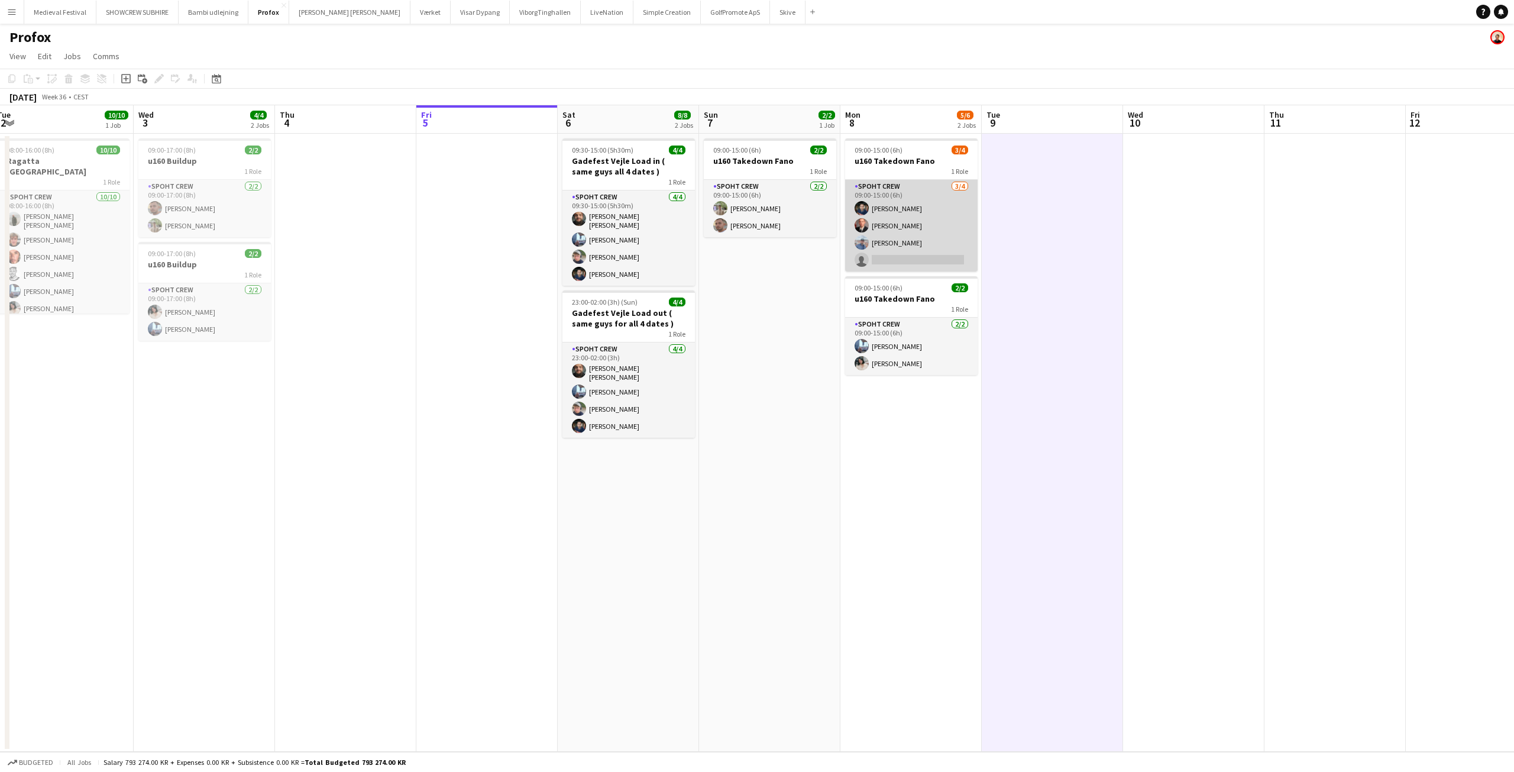
click at [942, 221] on app-card-role "Spoht Crew [DATE] 09:00-15:00 (6h) [PERSON_NAME] [PERSON_NAME] single-neutral-a…" at bounding box center [911, 226] width 132 height 92
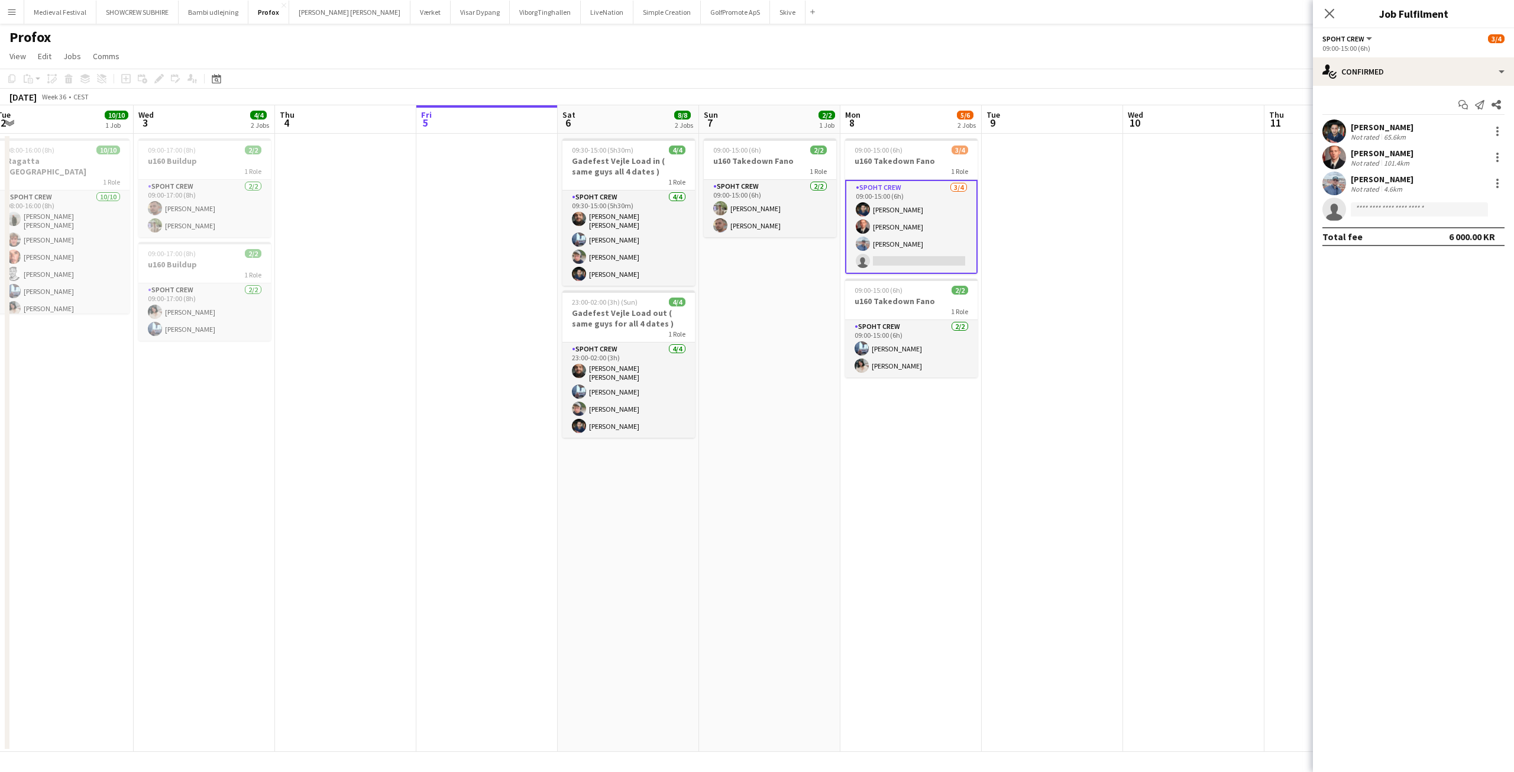
click at [1096, 235] on app-date-cell at bounding box center [1051, 443] width 141 height 618
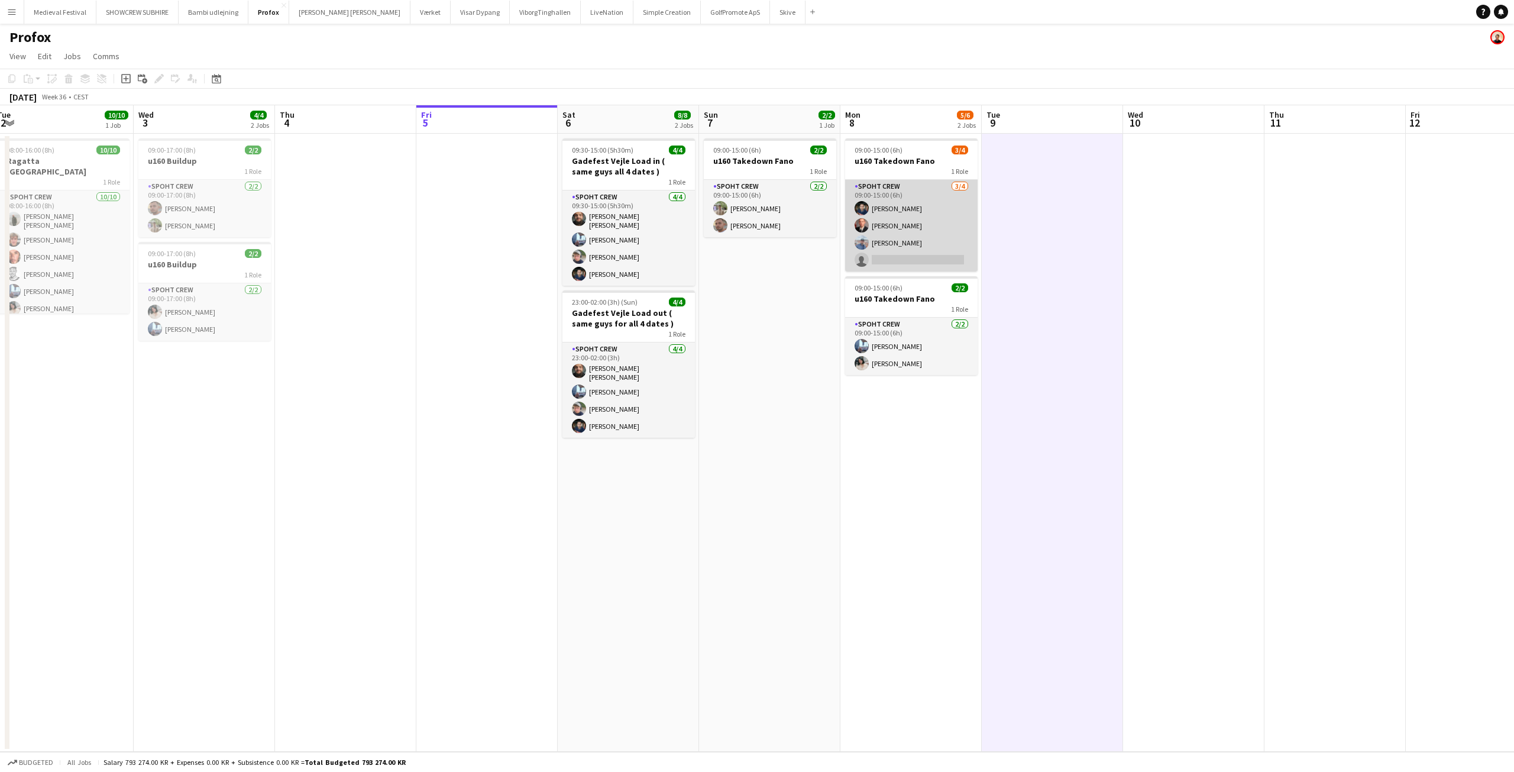
click at [916, 220] on app-card-role "Spoht Crew [DATE] 09:00-15:00 (6h) [PERSON_NAME] [PERSON_NAME] single-neutral-a…" at bounding box center [911, 226] width 132 height 92
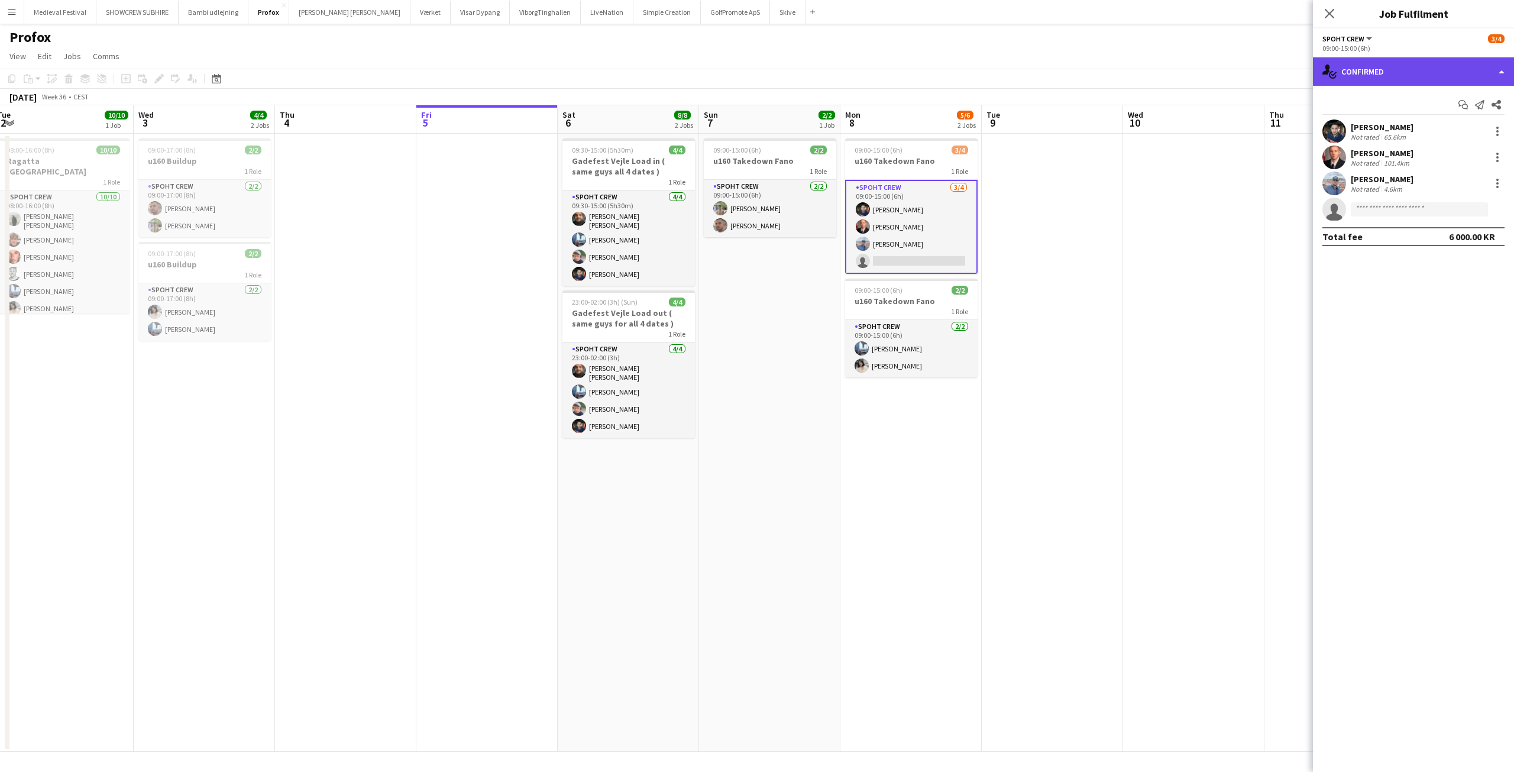
click at [1456, 82] on div "single-neutral-actions-check-2 Confirmed" at bounding box center [1413, 71] width 201 height 28
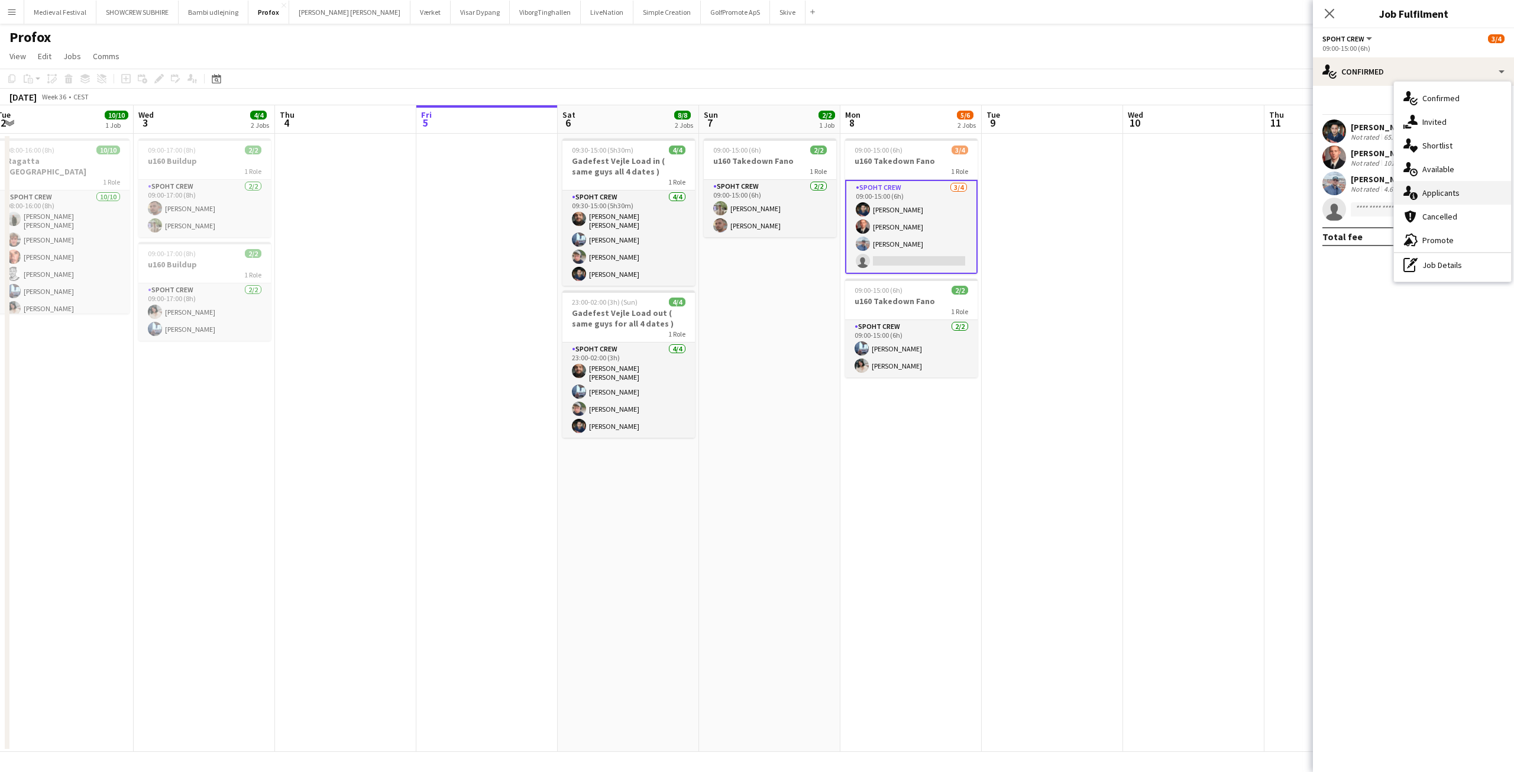
click at [1461, 182] on div "single-neutral-actions-information Applicants" at bounding box center [1452, 193] width 117 height 24
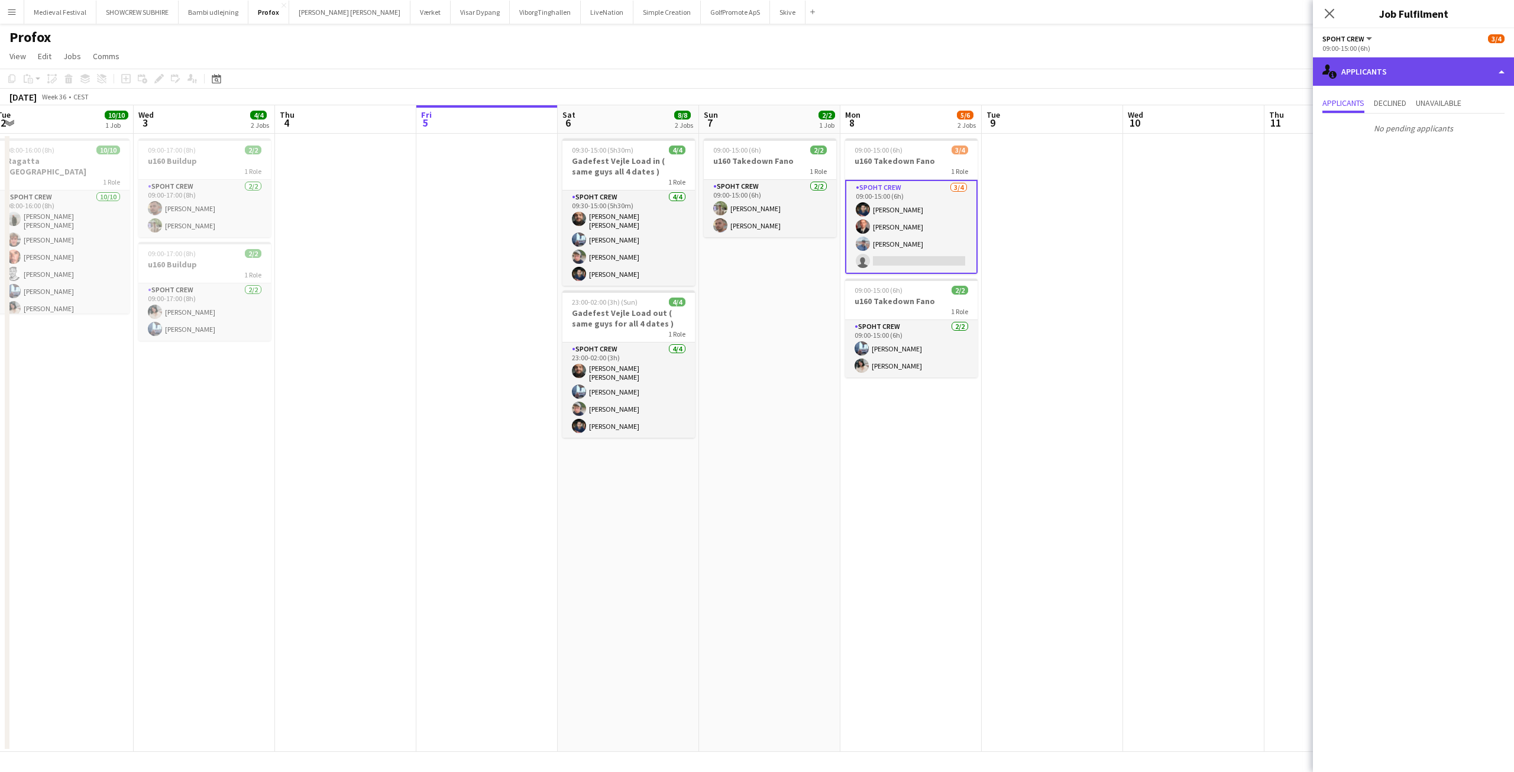
click at [1377, 71] on div "single-neutral-actions-information Applicants" at bounding box center [1413, 71] width 201 height 28
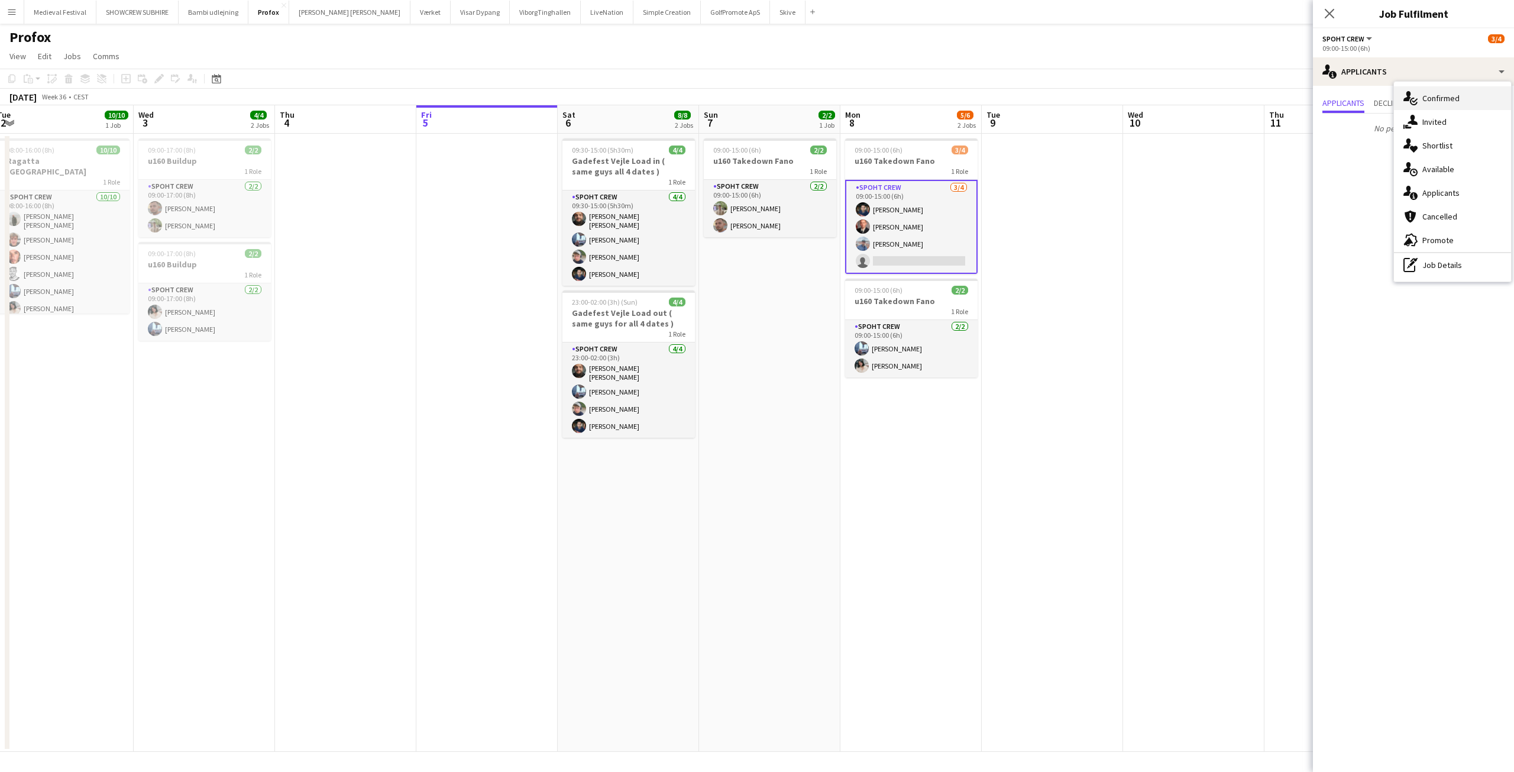
click at [1426, 99] on span "Confirmed" at bounding box center [1440, 98] width 37 height 11
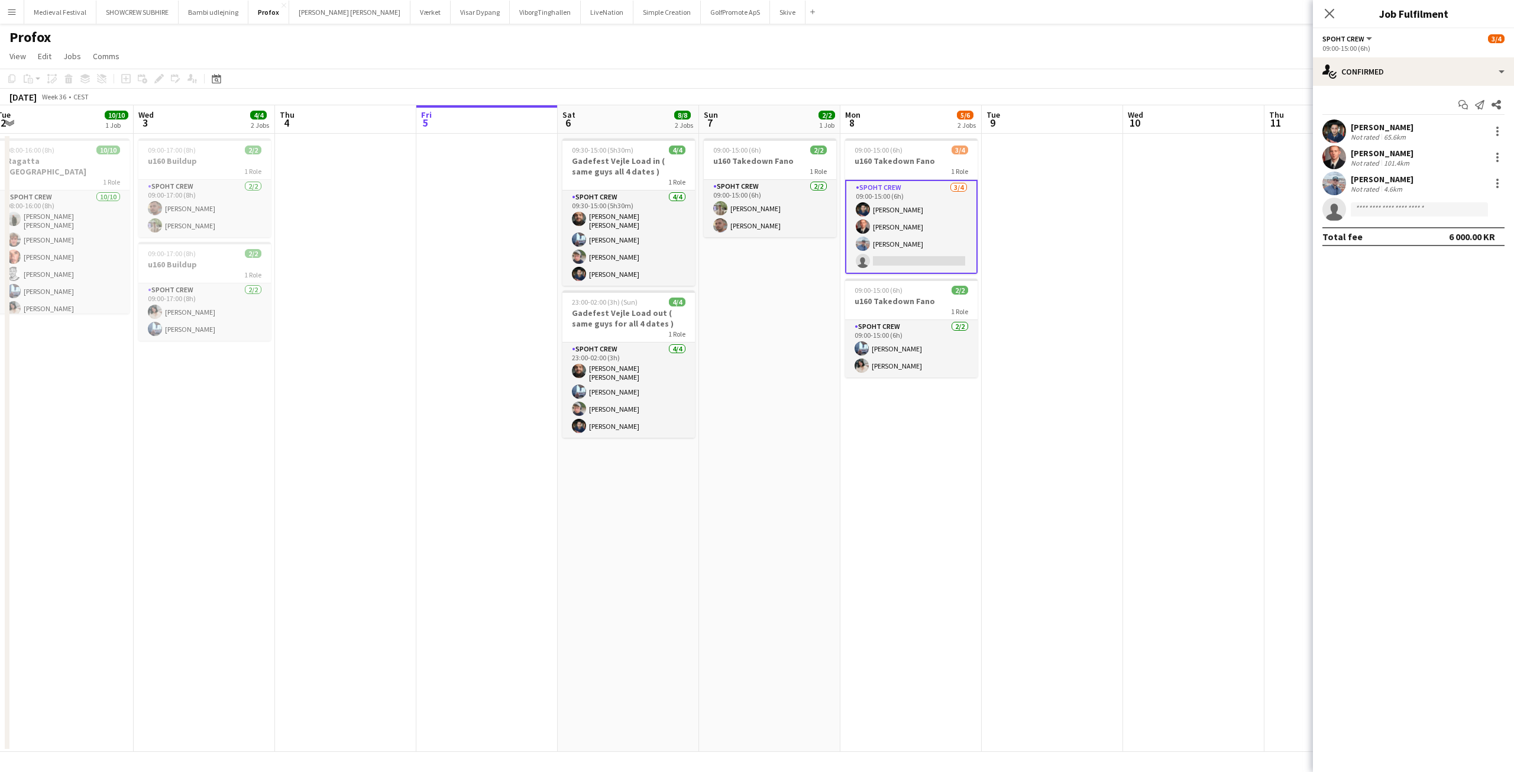
drag, startPoint x: 1202, startPoint y: 235, endPoint x: 1190, endPoint y: 245, distance: 15.6
click at [1197, 239] on app-calendar-viewport "Sun 31 10/10 2 Jobs Mon 1 10/10 2 Jobs Tue 2 10/10 1 Job Wed 3 4/4 2 Jobs Thu 4…" at bounding box center [757, 428] width 1514 height 646
click at [1077, 225] on app-date-cell at bounding box center [1046, 443] width 141 height 618
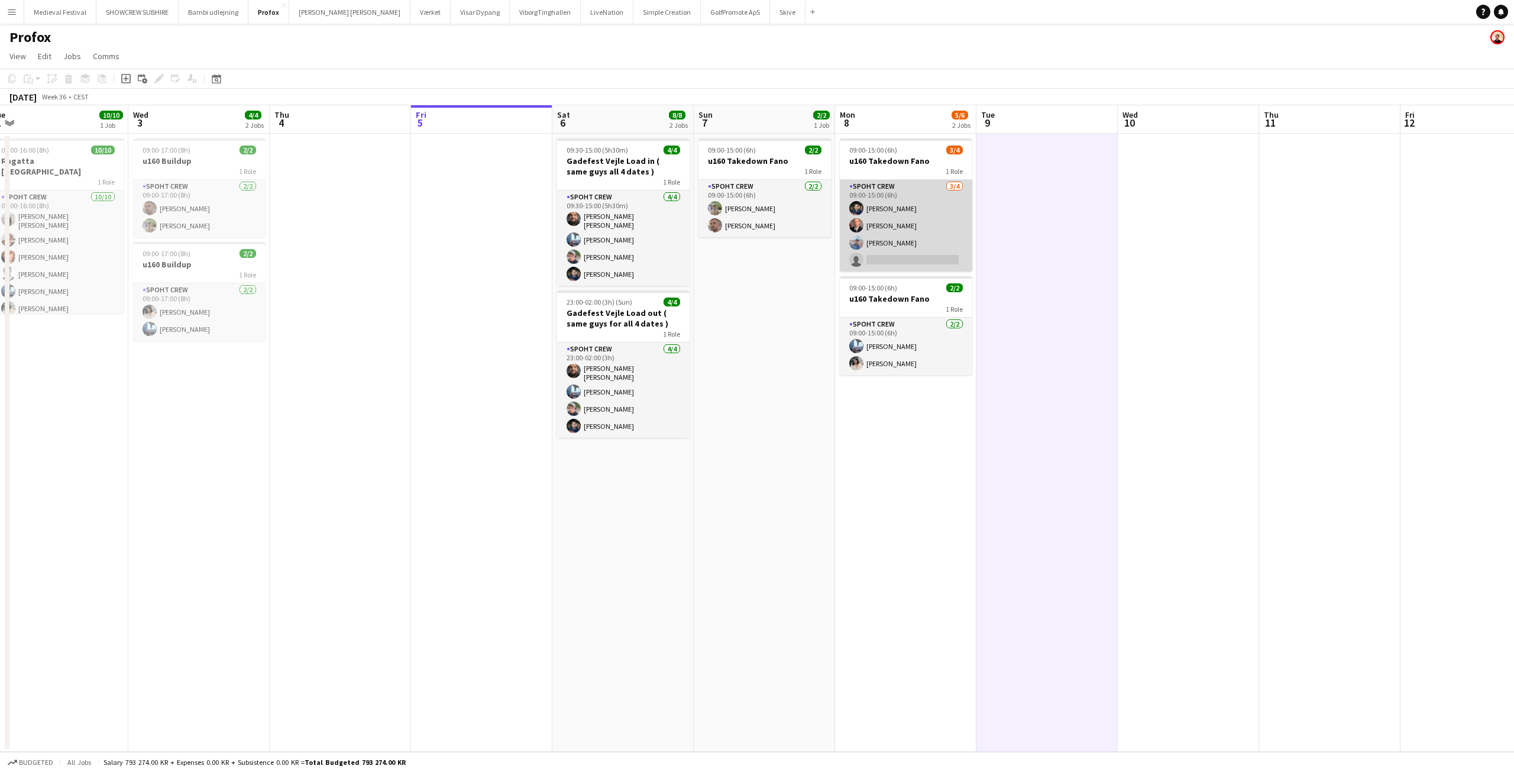
click at [917, 225] on app-card-role "Spoht Crew [DATE] 09:00-15:00 (6h) [PERSON_NAME] [PERSON_NAME] single-neutral-a…" at bounding box center [906, 226] width 132 height 92
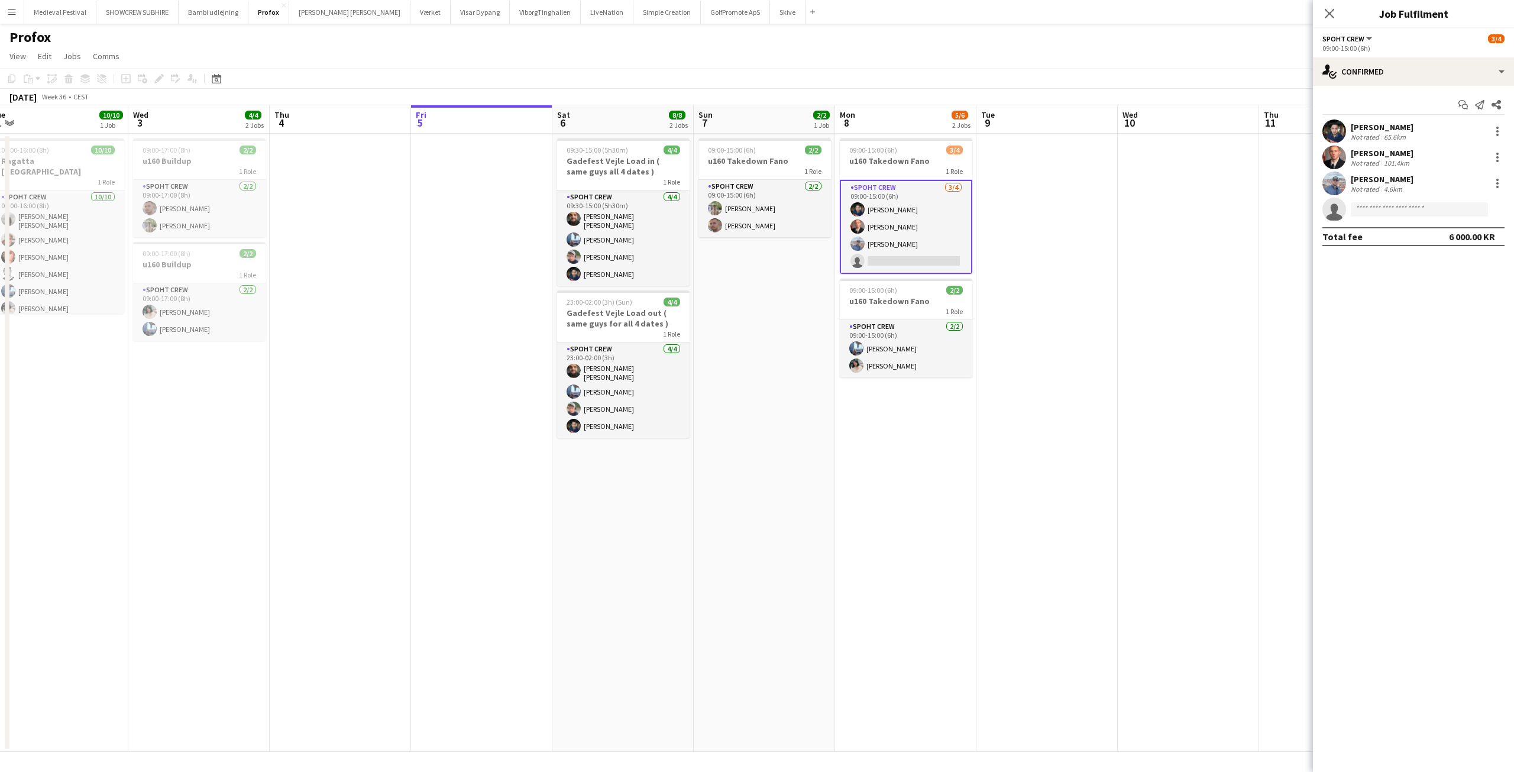
click at [1384, 86] on div "Start chat Send notification Share Marius Ciungu Not rated 65.6km Aurimas Kieza…" at bounding box center [1413, 171] width 201 height 170
click at [1418, 82] on div "single-neutral-actions-check-2 Confirmed" at bounding box center [1413, 71] width 201 height 28
click at [1434, 187] on div "single-neutral-actions-information Applicants" at bounding box center [1452, 193] width 117 height 24
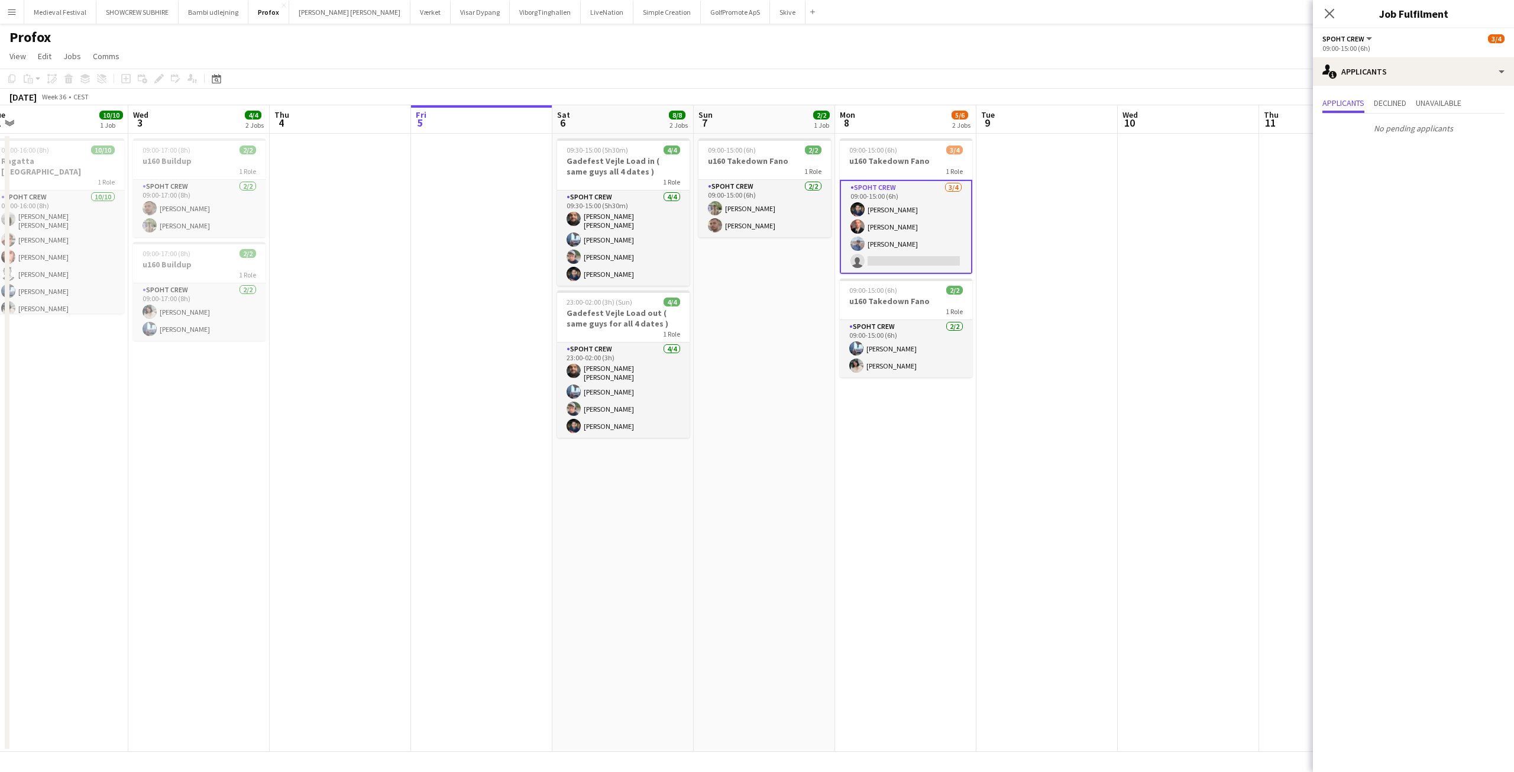
click at [1055, 733] on app-date-cell at bounding box center [1046, 443] width 141 height 618
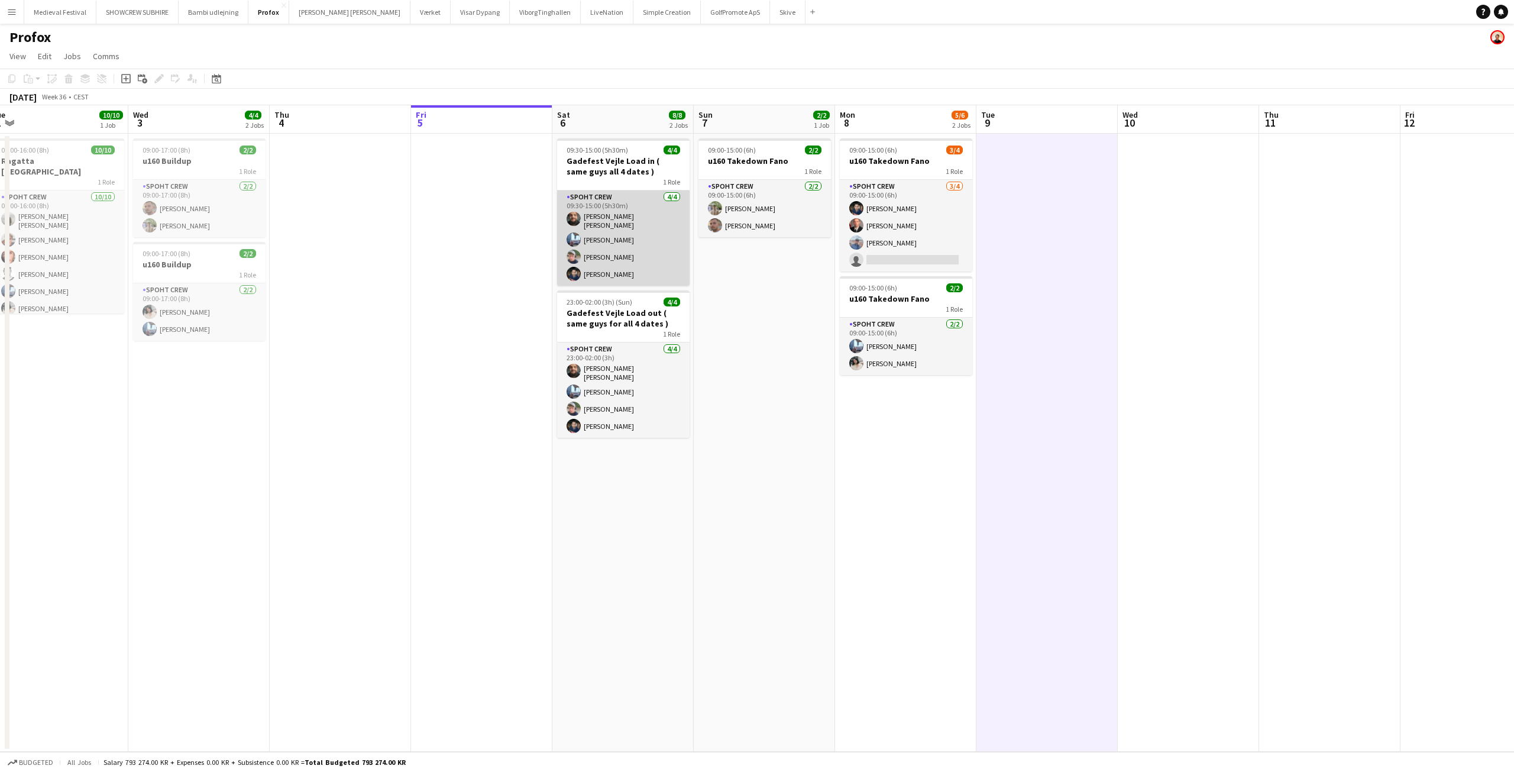
click at [604, 255] on app-card-role "Spoht Crew 4/4 09:30-15:00 (5h30m) Adam Shem Abraham Armando Irom Lucas Mørch M…" at bounding box center [623, 237] width 132 height 95
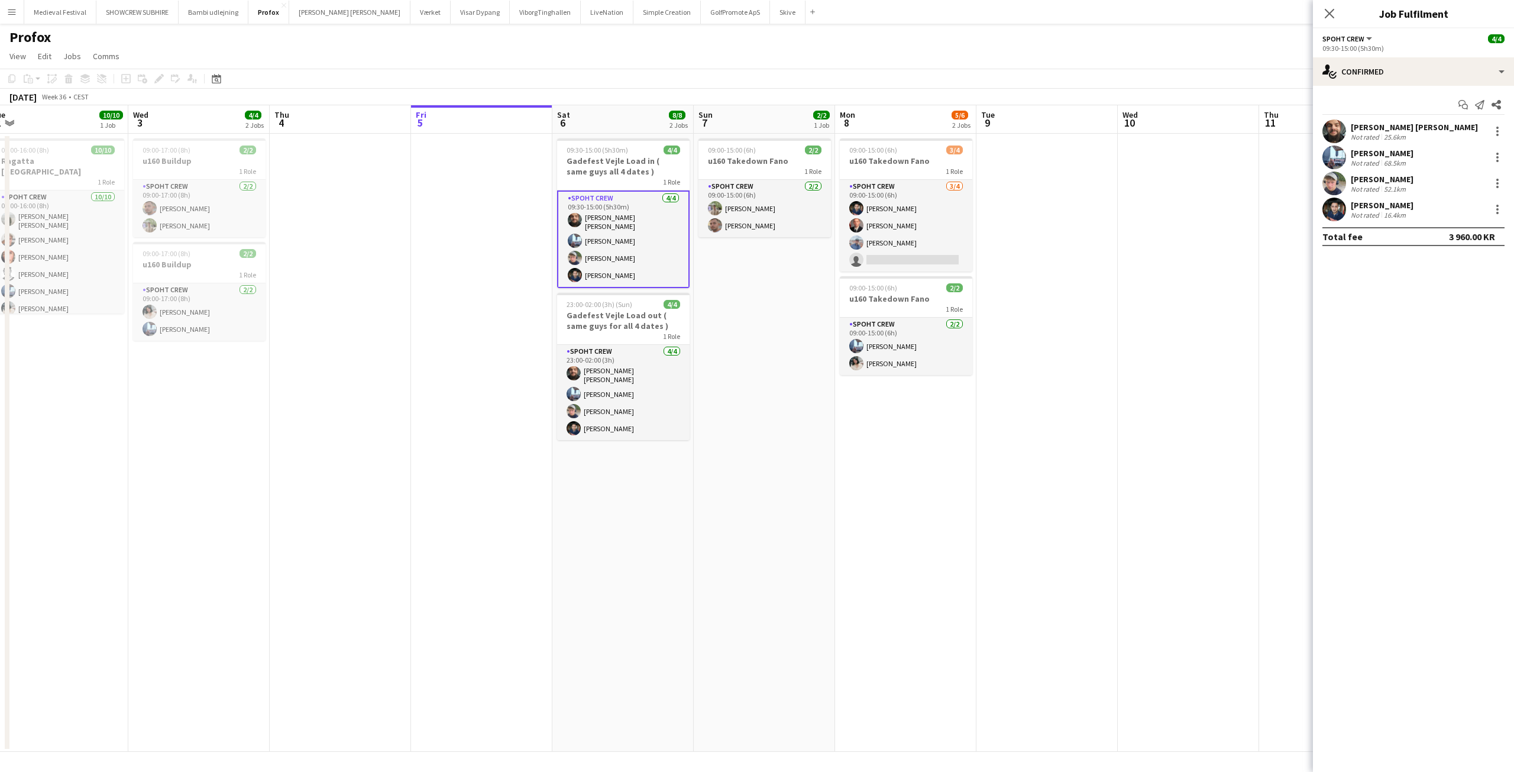
click at [1339, 187] on app-user-avatar at bounding box center [1334, 183] width 24 height 24
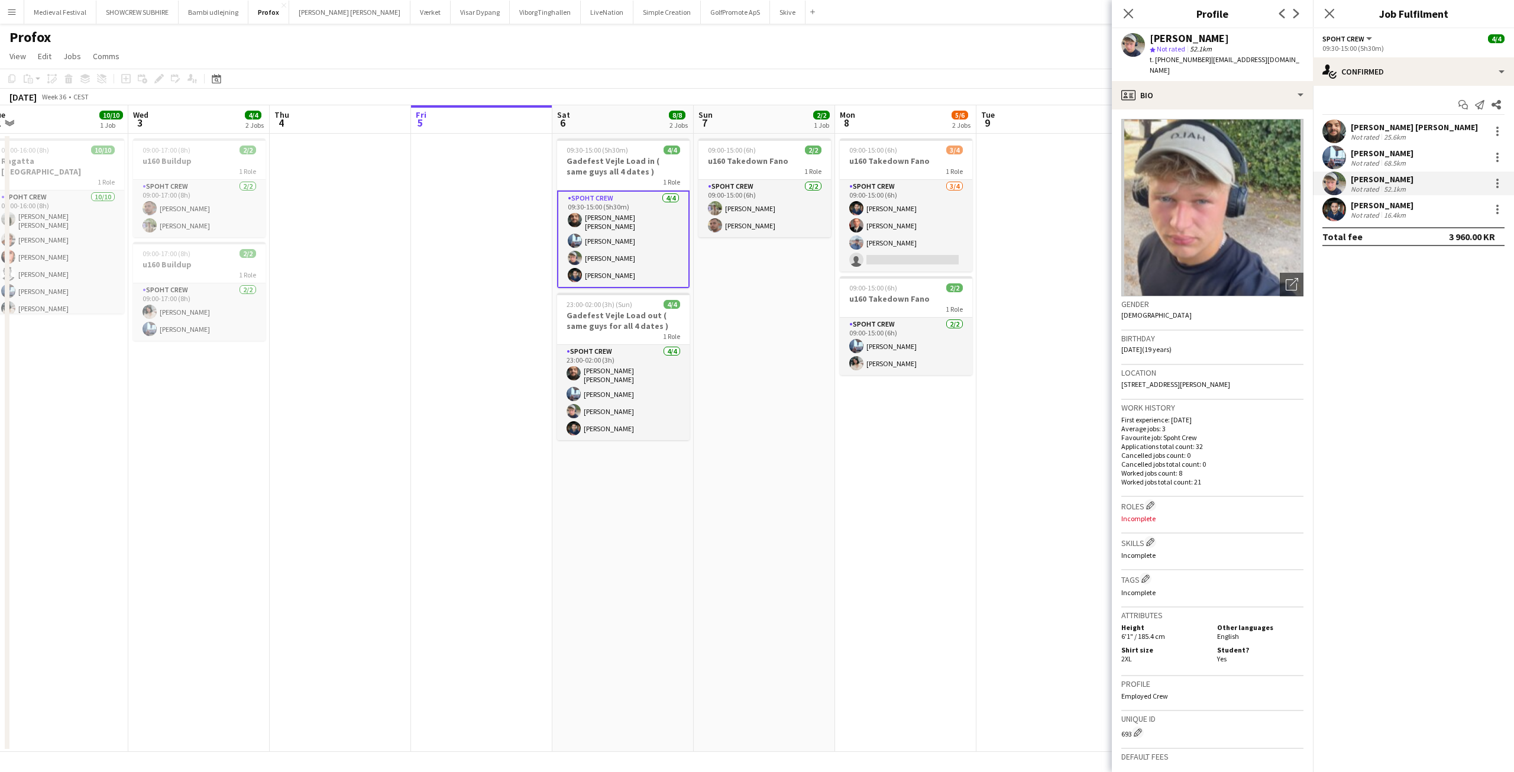
click at [1346, 182] on div "Lucas Mørch Not rated 52.1km" at bounding box center [1413, 183] width 201 height 24
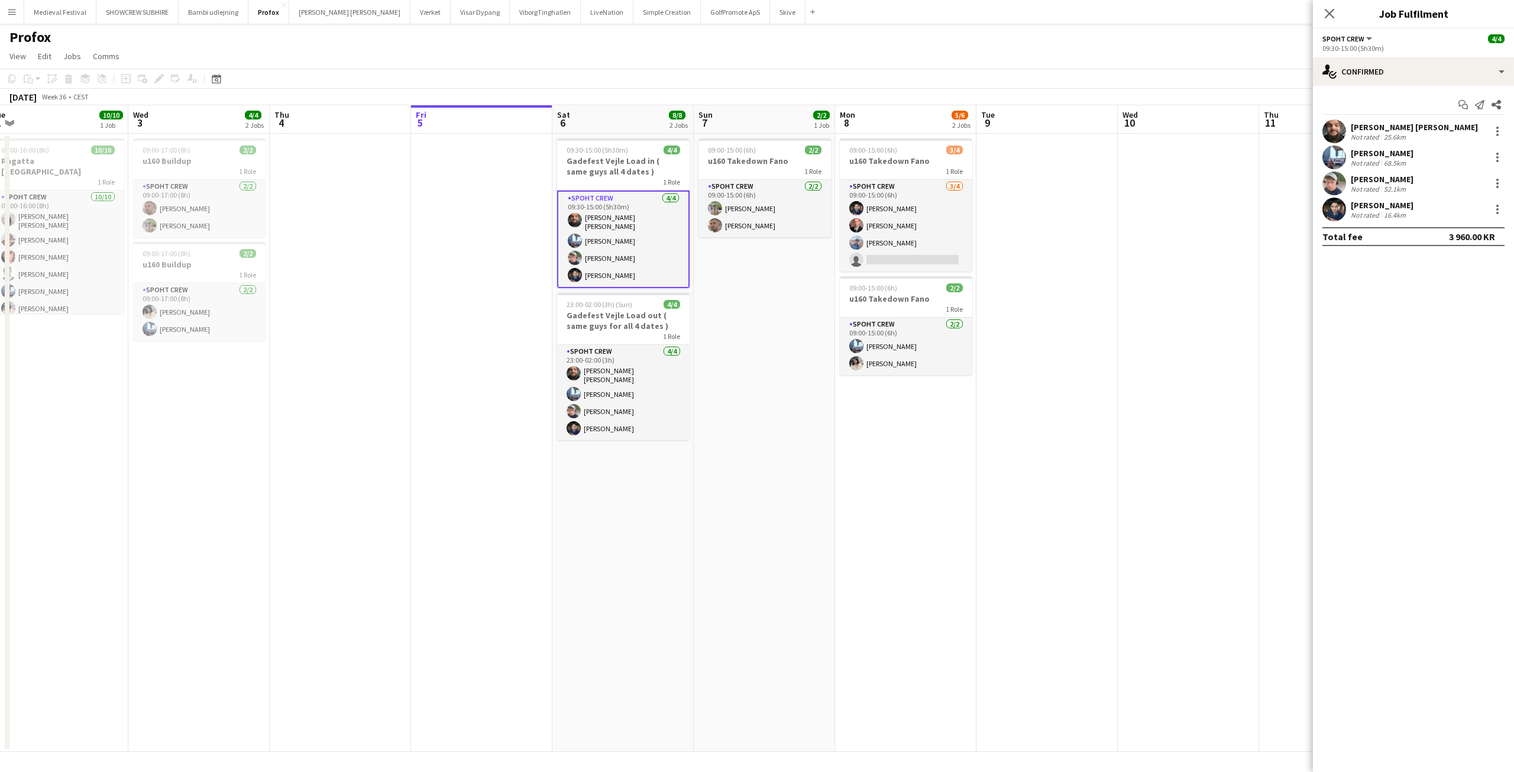
click at [1346, 182] on div "Lucas Mørch Not rated 52.1km" at bounding box center [1413, 183] width 201 height 24
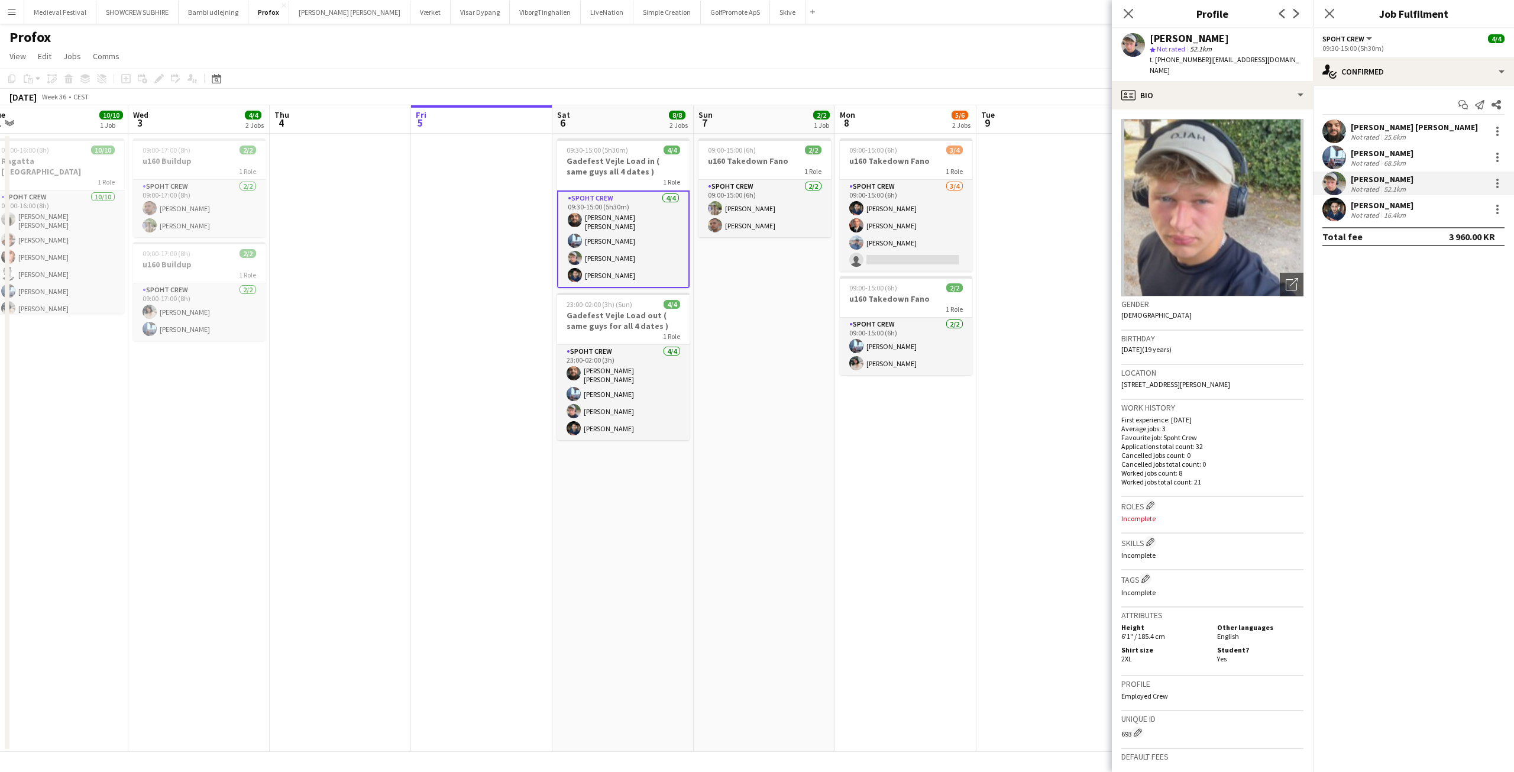
click at [1344, 204] on app-user-avatar at bounding box center [1334, 209] width 24 height 24
